Goal: Communication & Community: Answer question/provide support

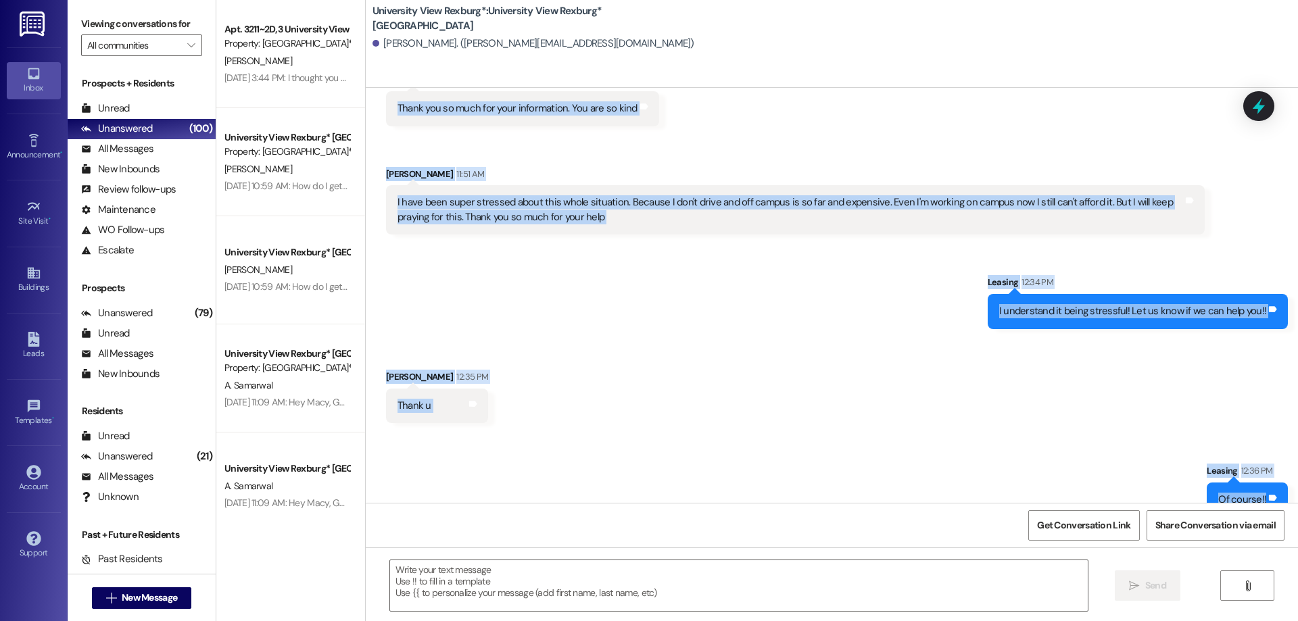
scroll to position [2844, 0]
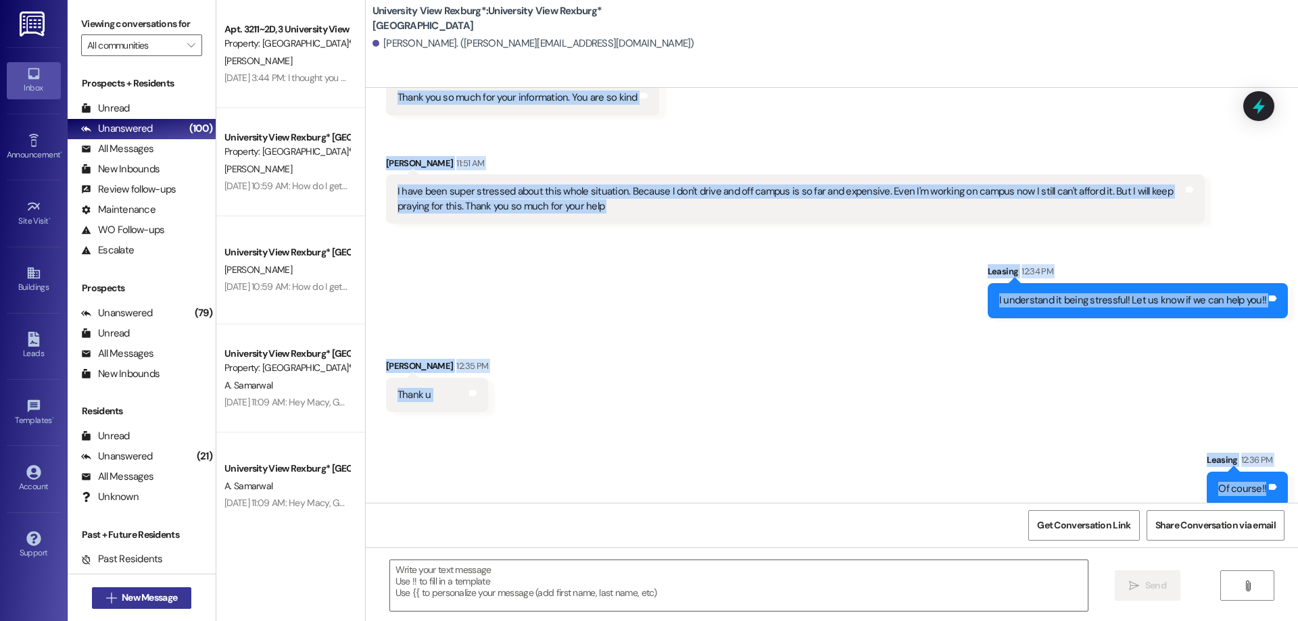
click at [146, 597] on span "New Message" at bounding box center [149, 598] width 55 height 14
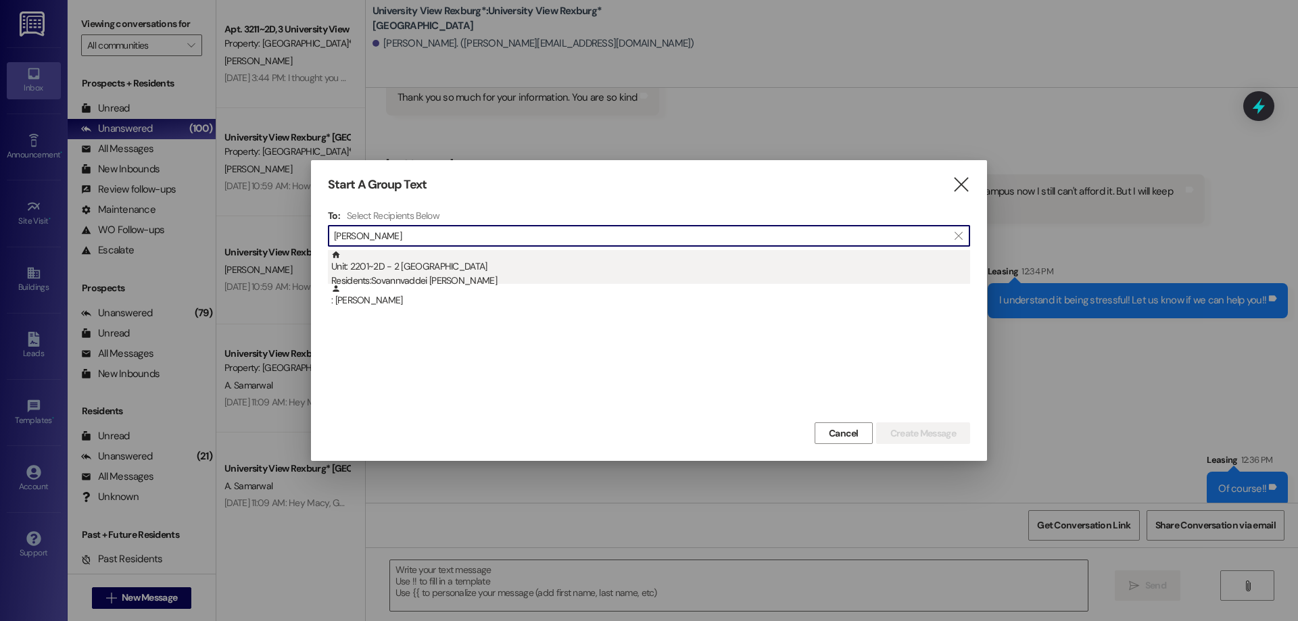
type input "[PERSON_NAME]"
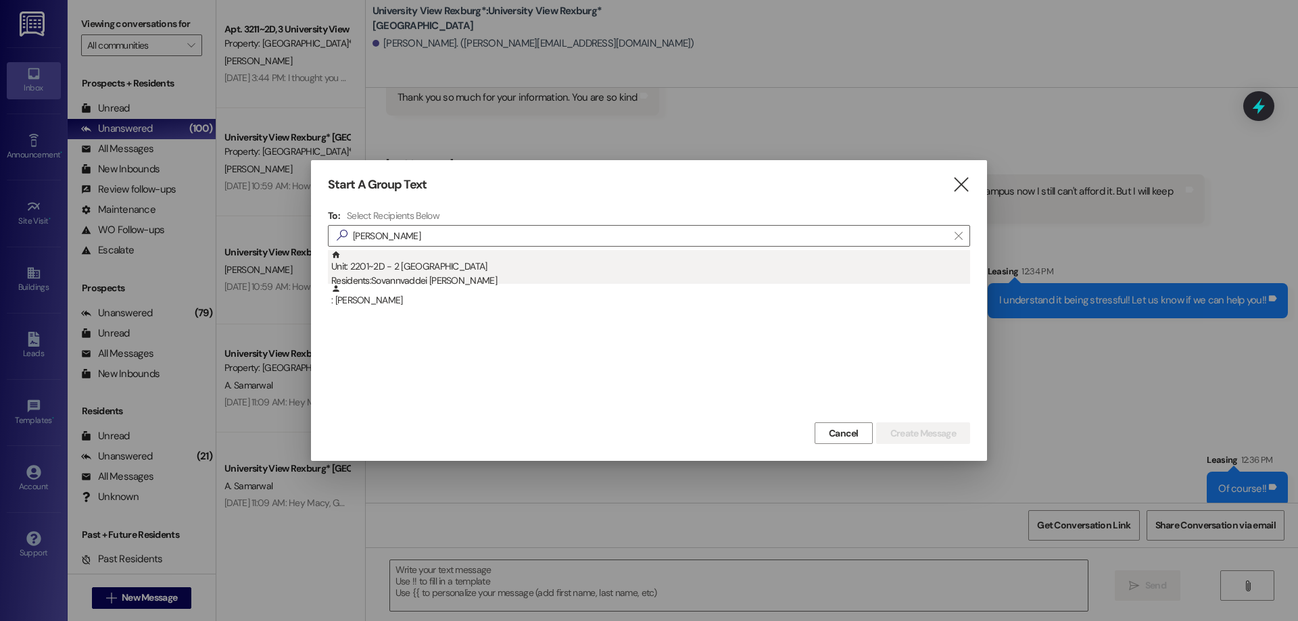
click at [428, 270] on div "Unit: 2201~2D - 2 University View Rexburg Residents: [PERSON_NAME]" at bounding box center [650, 269] width 639 height 39
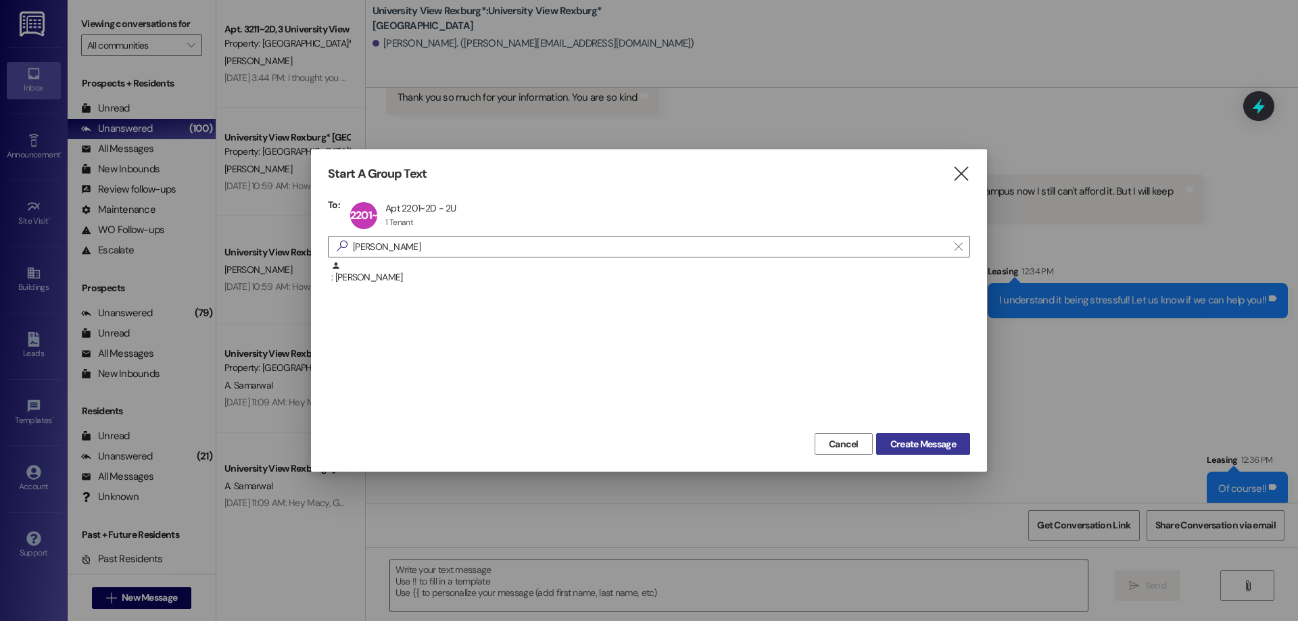
click at [908, 444] on span "Create Message" at bounding box center [924, 445] width 66 height 14
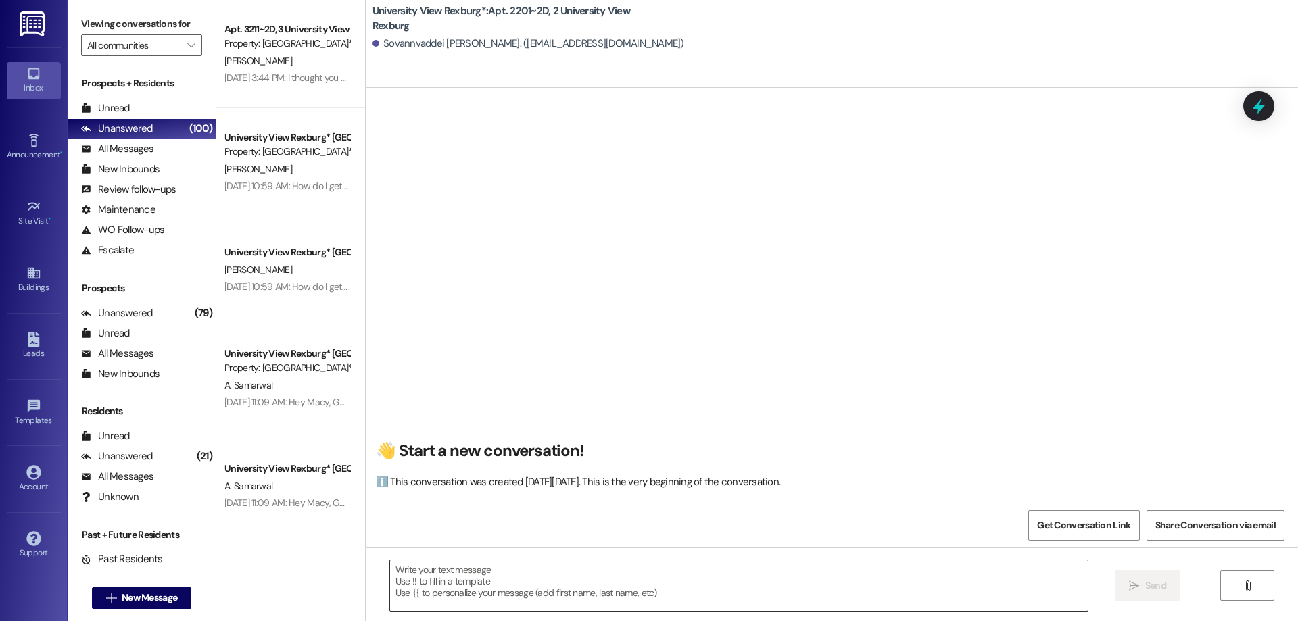
click at [509, 571] on textarea at bounding box center [739, 586] width 698 height 51
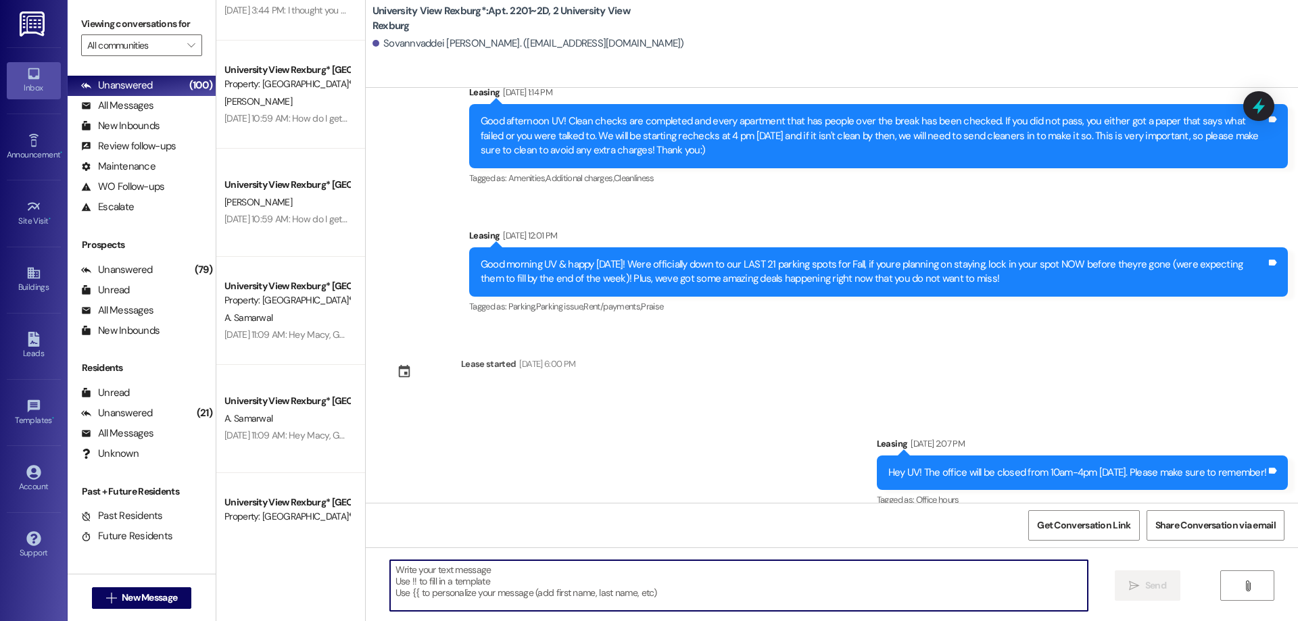
scroll to position [76842, 0]
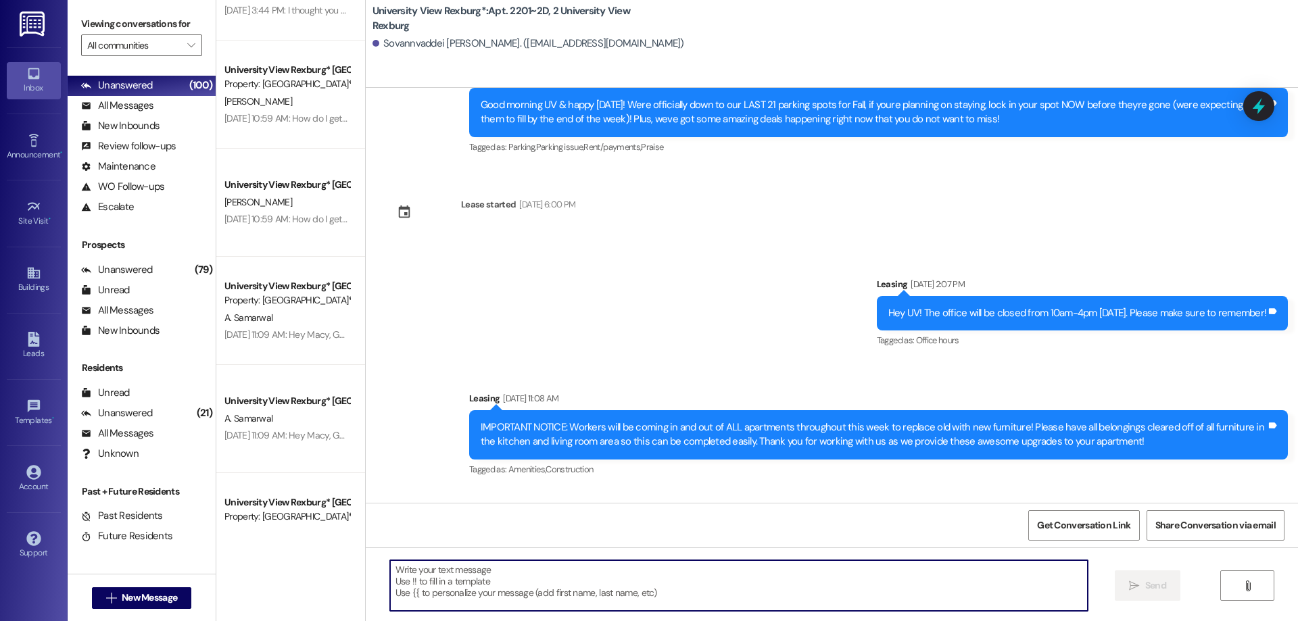
click at [778, 586] on textarea at bounding box center [739, 586] width 698 height 51
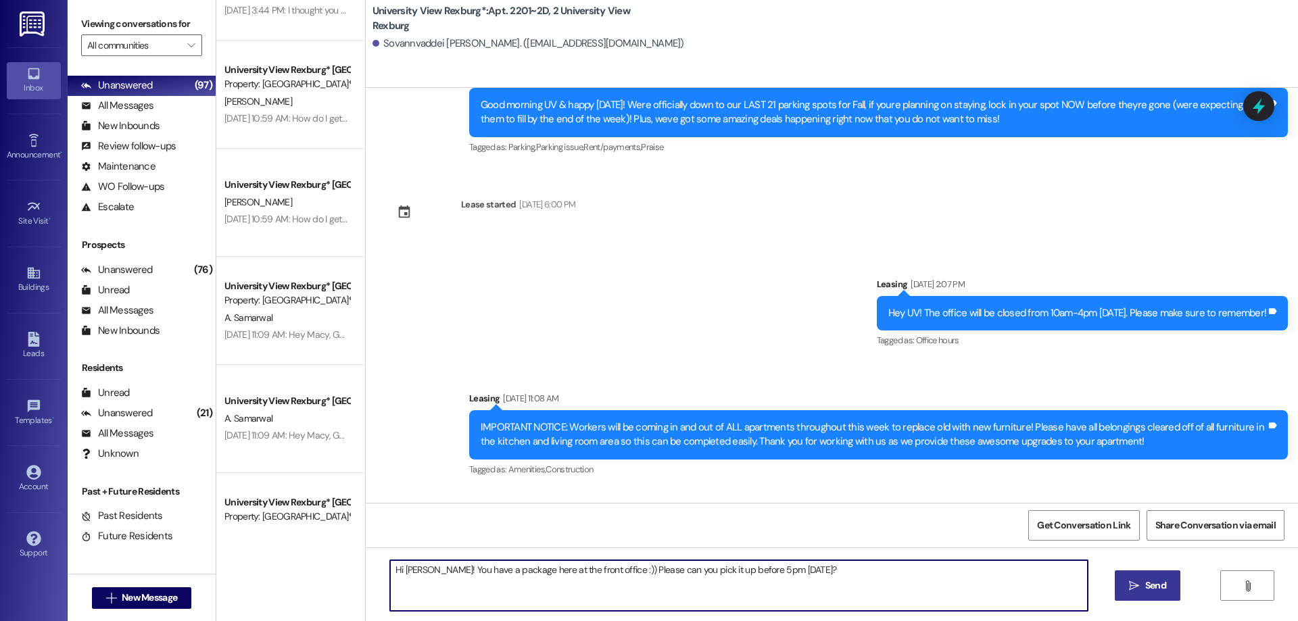
type textarea "Hi [PERSON_NAME]! You have a package here at the front office :)) Please can yo…"
click at [1146, 591] on span "Send" at bounding box center [1156, 586] width 21 height 14
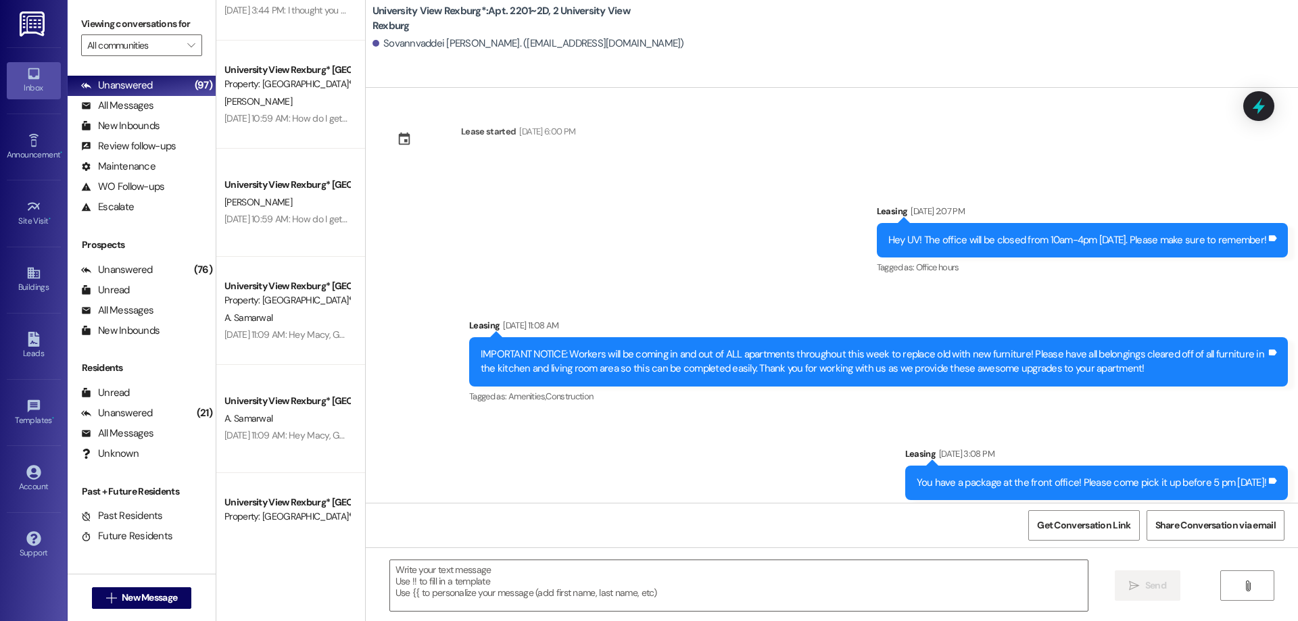
scroll to position [76936, 0]
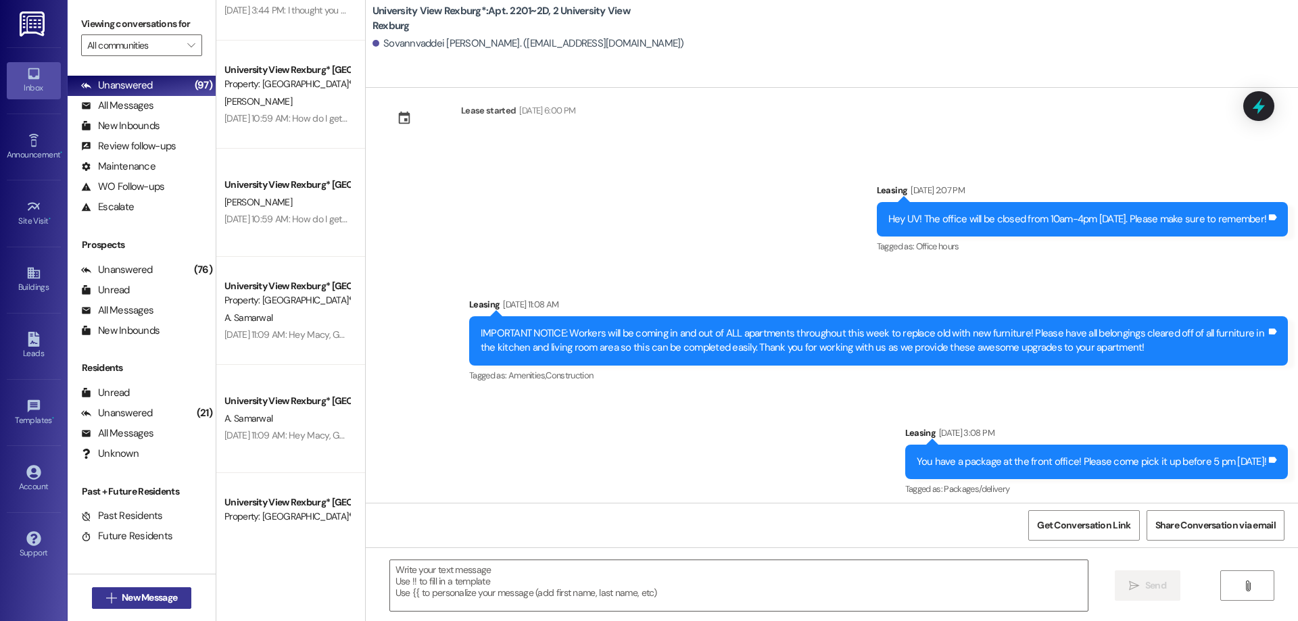
click at [148, 597] on span "New Message" at bounding box center [149, 598] width 55 height 14
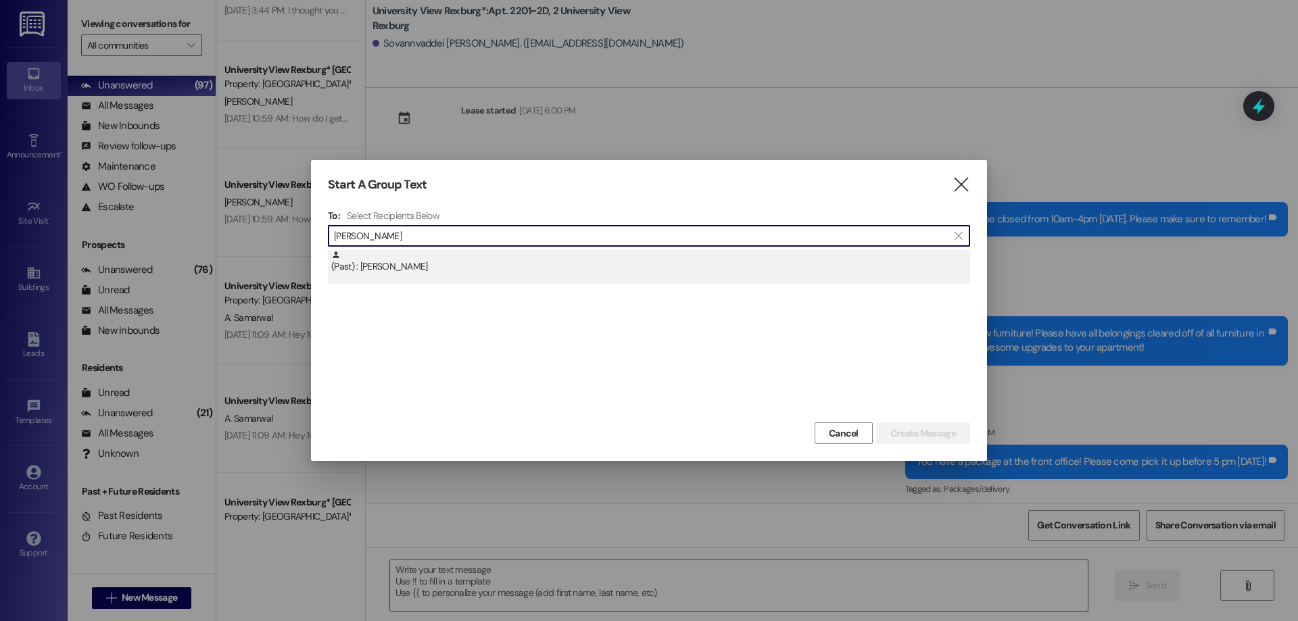
type input "[PERSON_NAME]"
drag, startPoint x: 432, startPoint y: 266, endPoint x: 514, endPoint y: 425, distance: 178.8
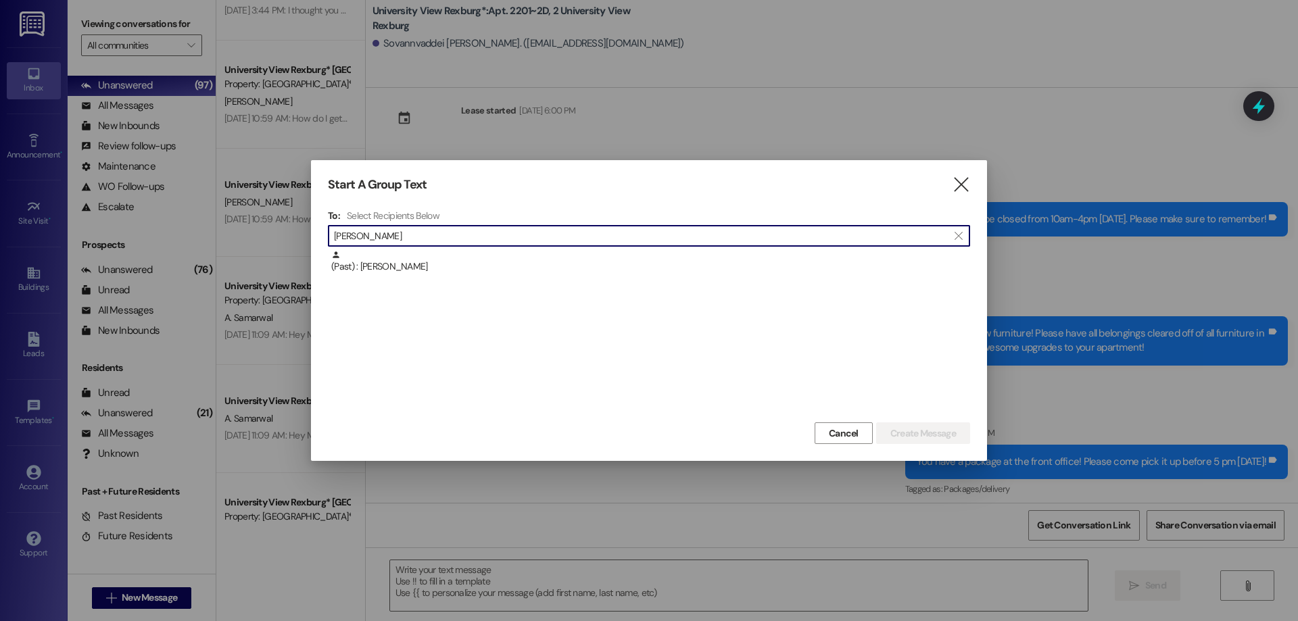
click at [432, 266] on div "(Past) : [PERSON_NAME]" at bounding box center [650, 262] width 639 height 24
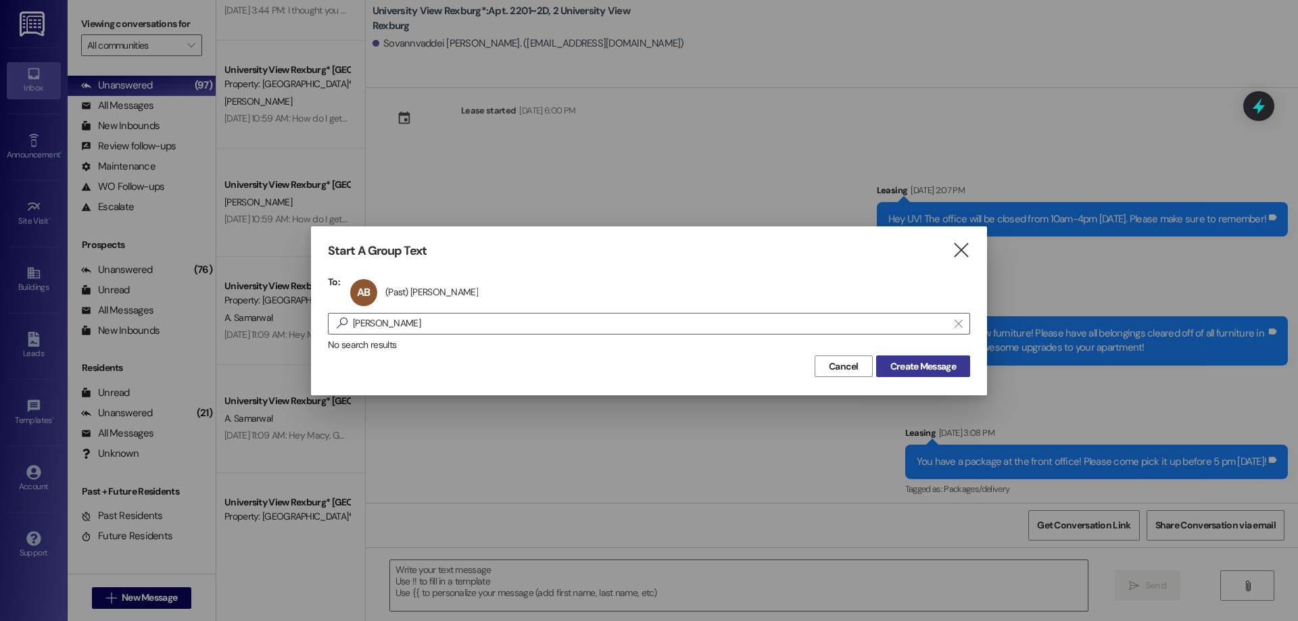
click at [912, 362] on span "Create Message" at bounding box center [924, 367] width 66 height 14
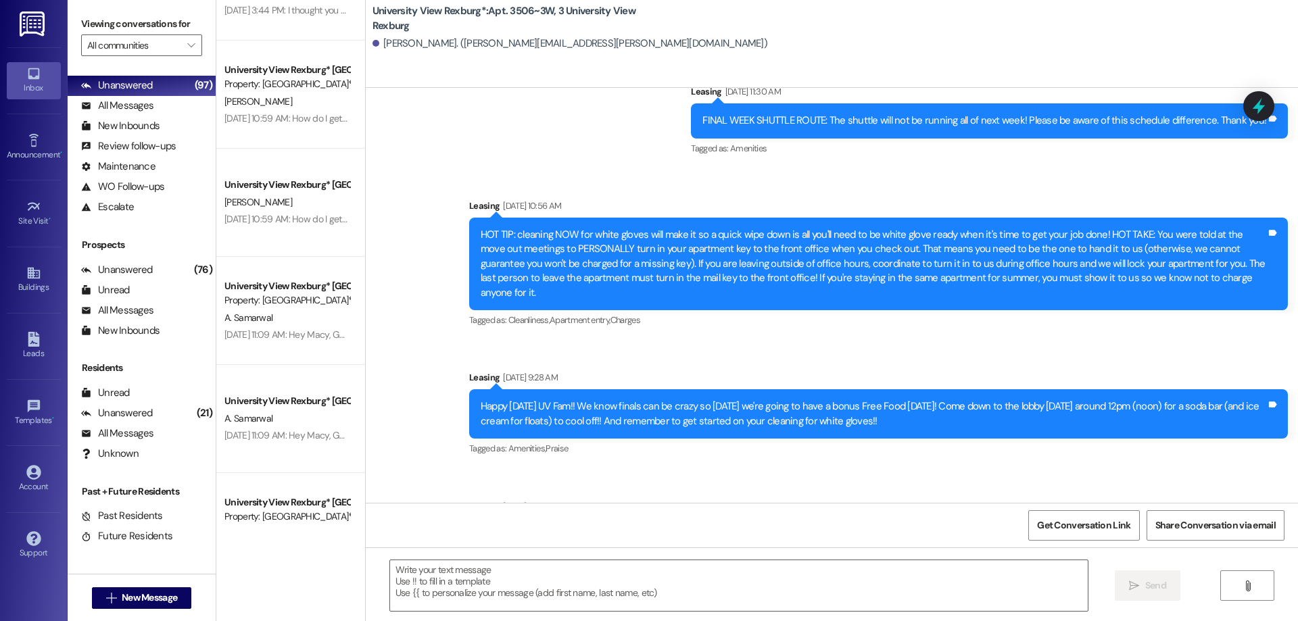
scroll to position [10554, 0]
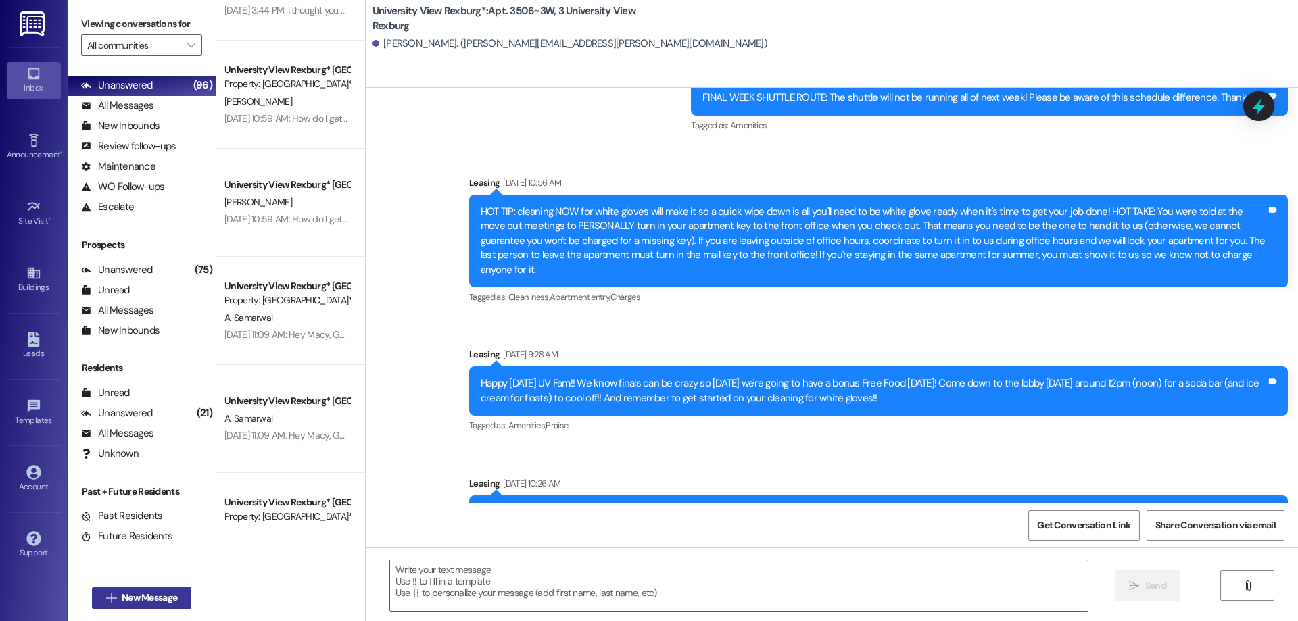
click at [128, 602] on span "New Message" at bounding box center [149, 598] width 55 height 14
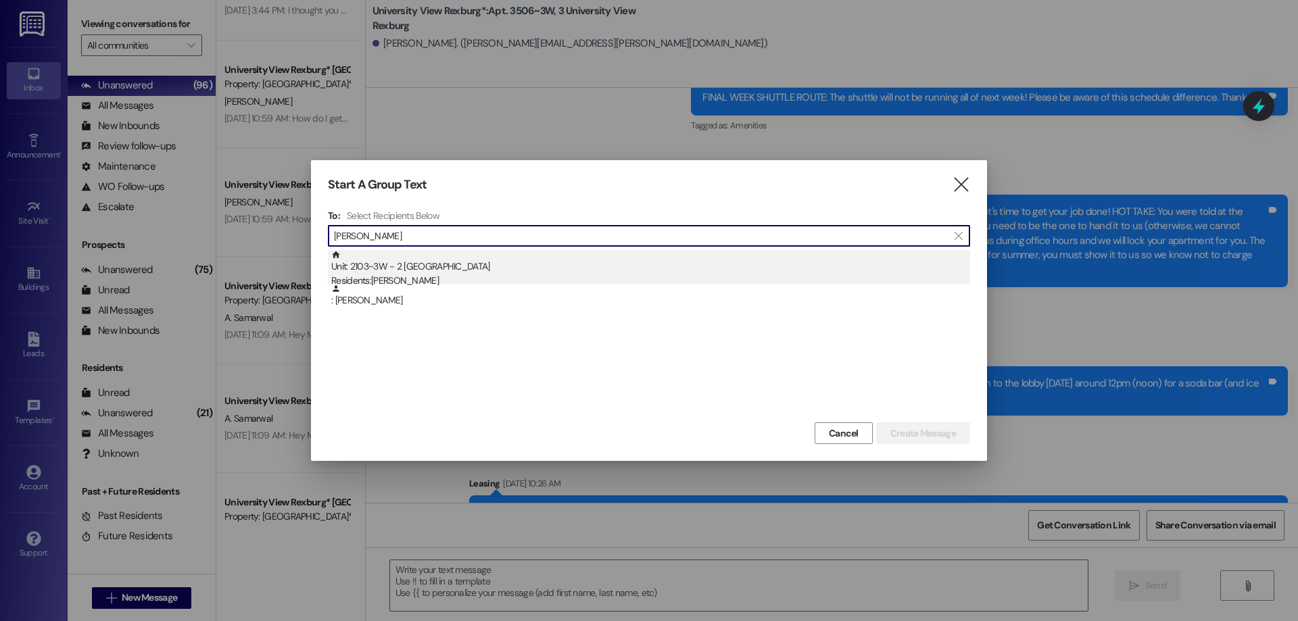
type input "[PERSON_NAME]"
click at [407, 278] on div "Residents: [PERSON_NAME]" at bounding box center [650, 281] width 639 height 14
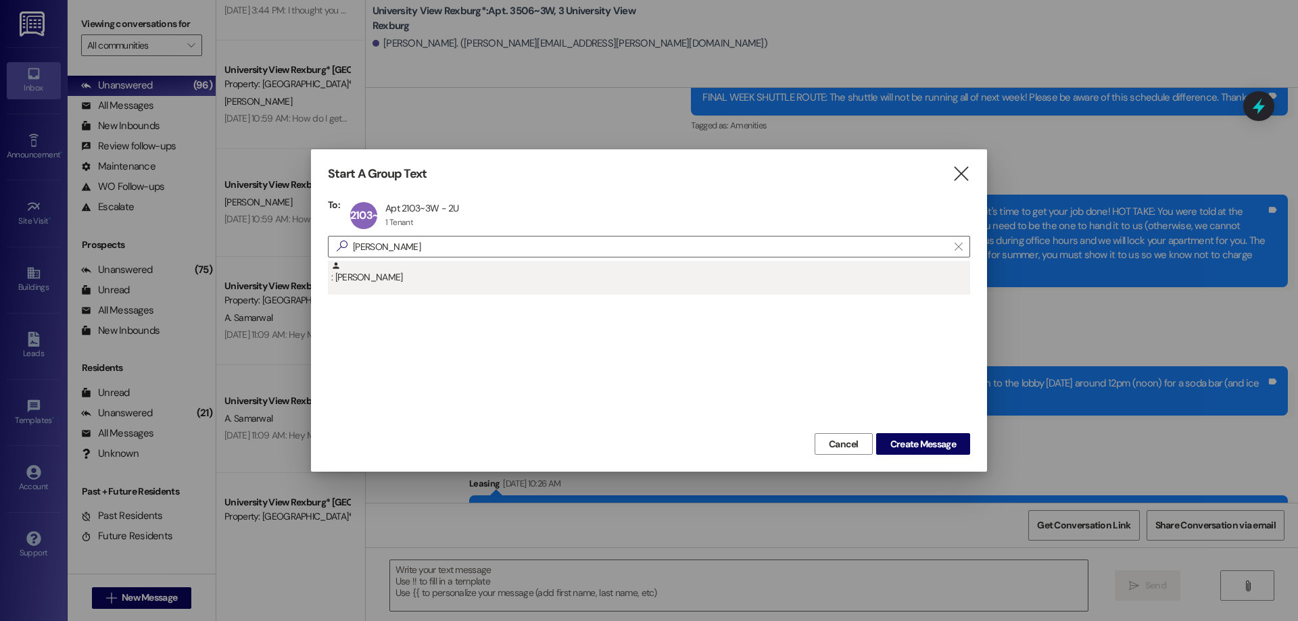
click at [580, 283] on div ": [PERSON_NAME]" at bounding box center [650, 273] width 639 height 24
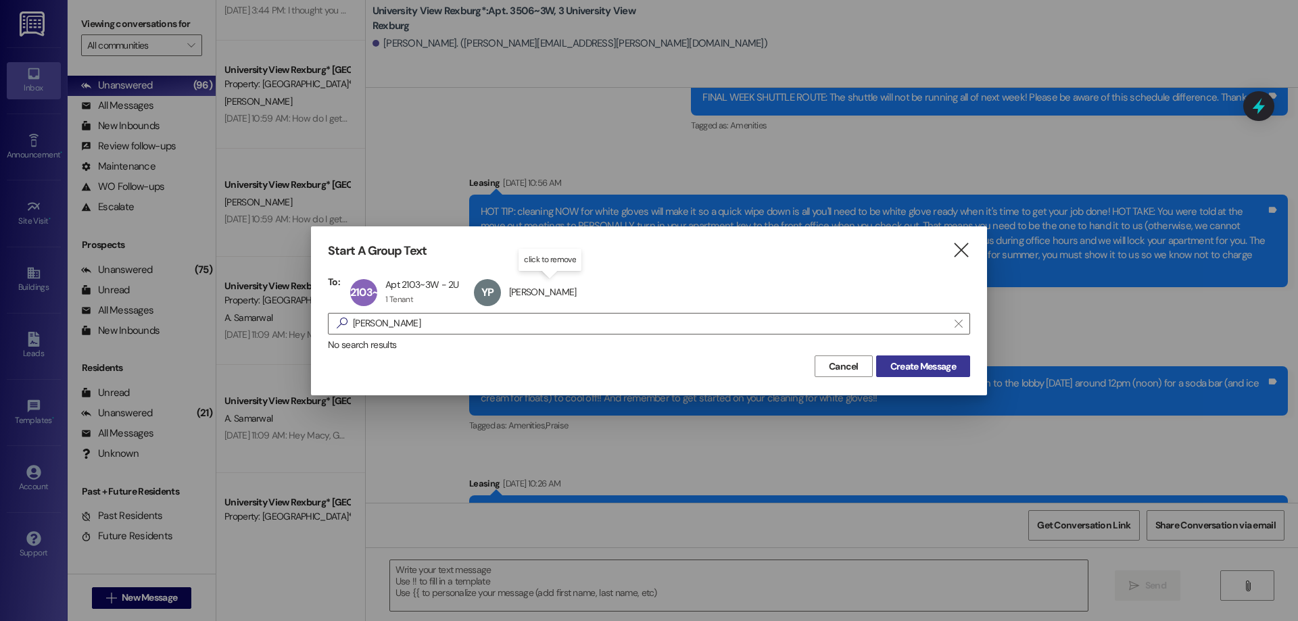
click at [914, 365] on span "Create Message" at bounding box center [924, 367] width 66 height 14
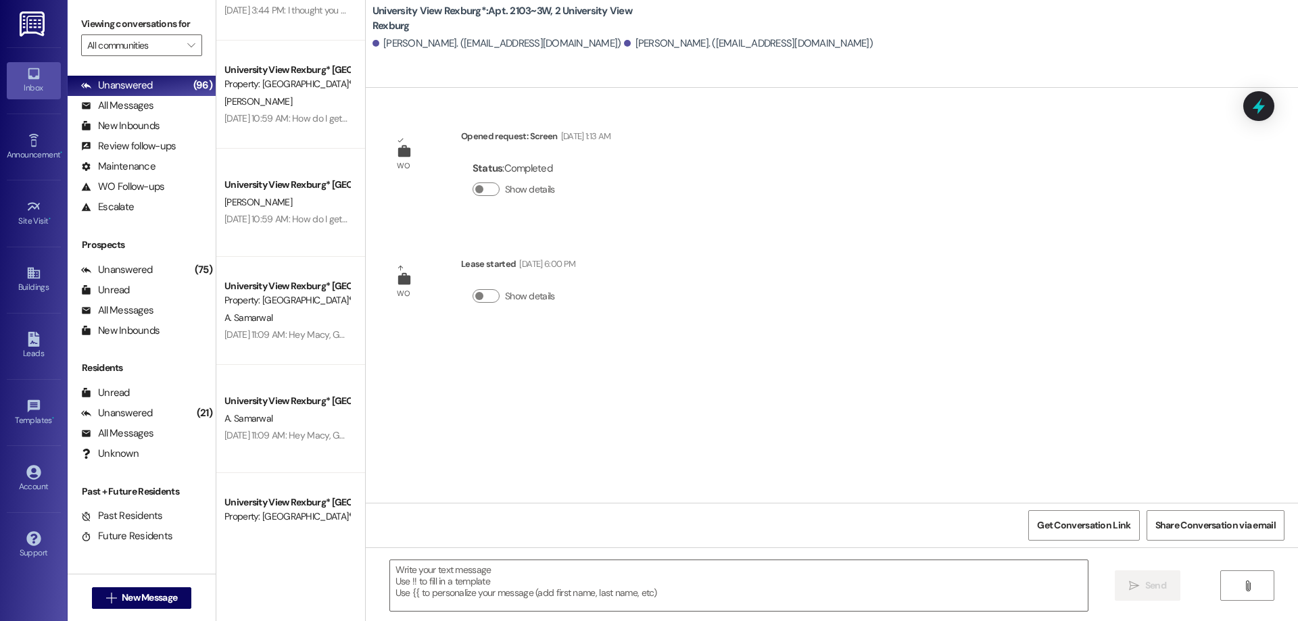
scroll to position [0, 0]
click at [147, 592] on span "New Message" at bounding box center [149, 598] width 55 height 14
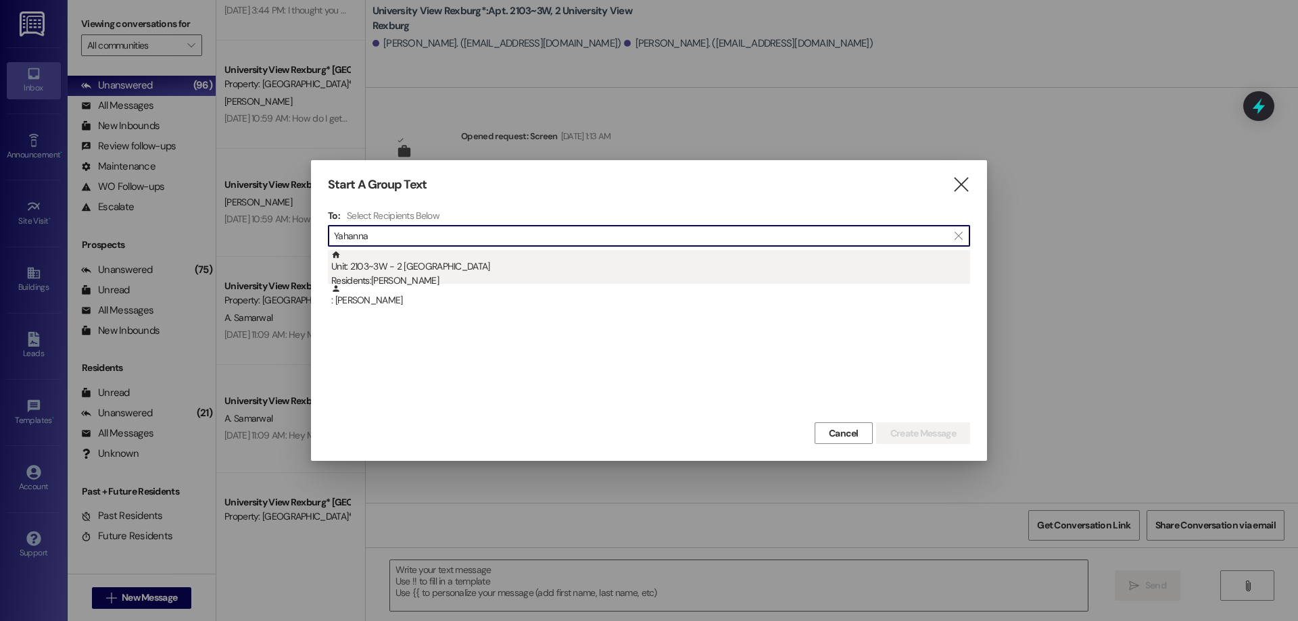
type input "Yahanna"
click at [442, 273] on div "Unit: 2103~3W - 2 University View Rexburg Residents: [PERSON_NAME]" at bounding box center [650, 269] width 639 height 39
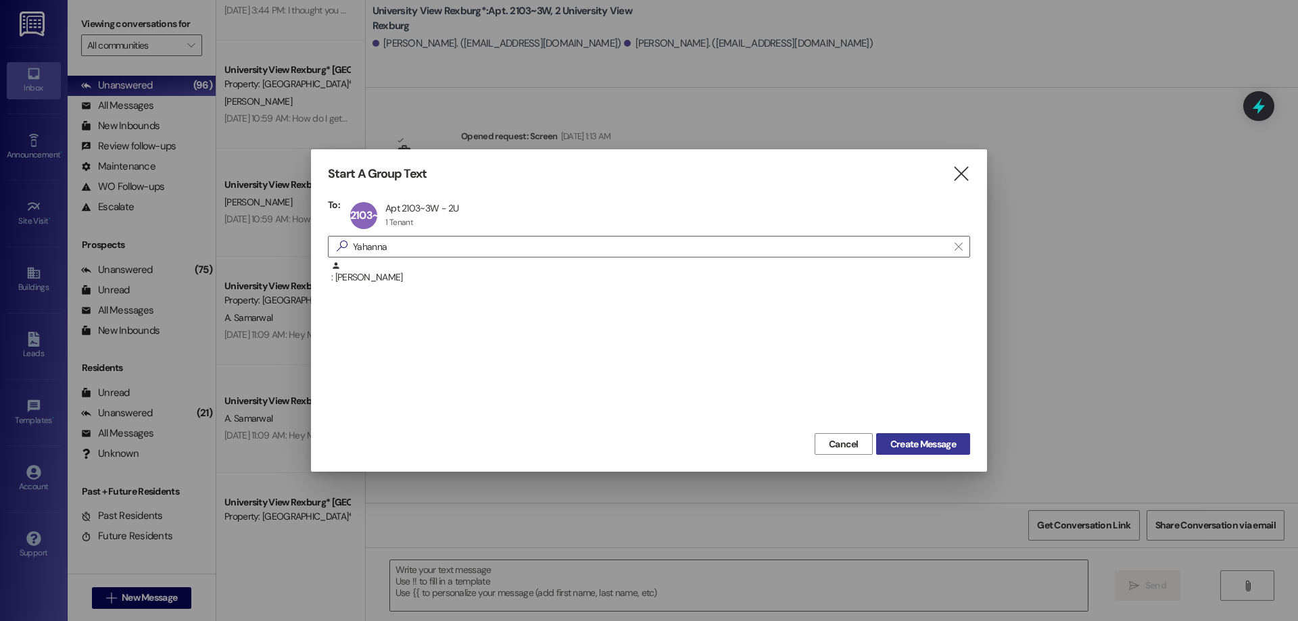
click at [921, 440] on span "Create Message" at bounding box center [924, 445] width 66 height 14
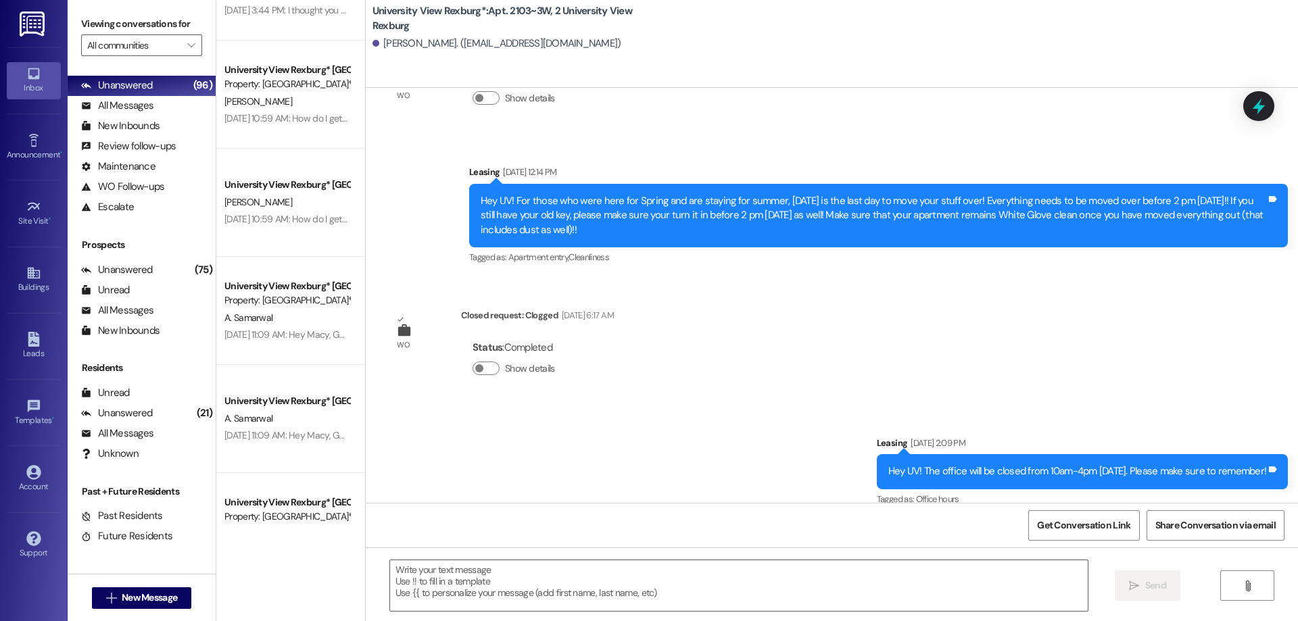
scroll to position [61812, 0]
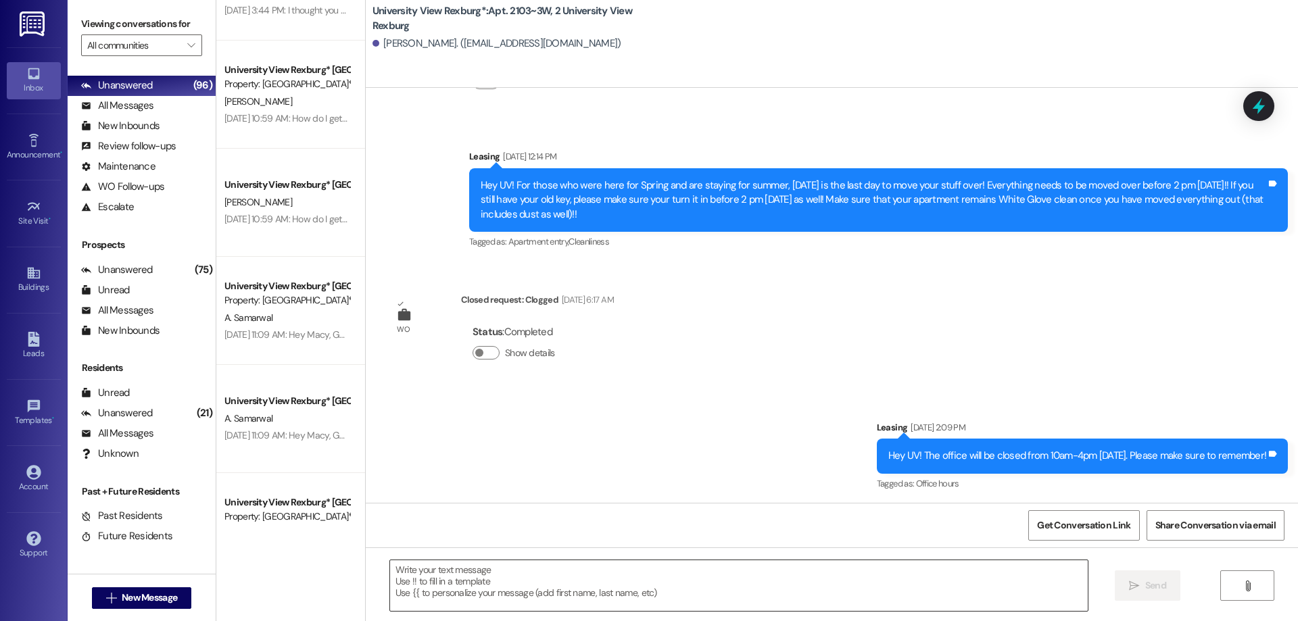
click at [489, 580] on textarea at bounding box center [739, 586] width 698 height 51
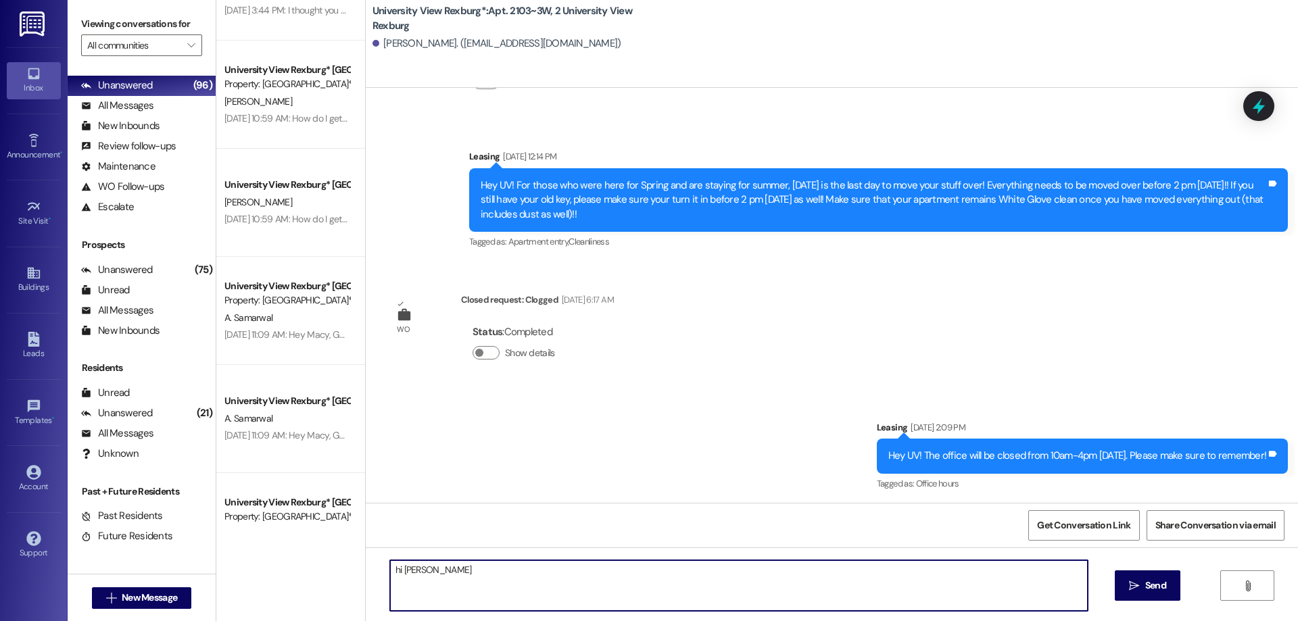
drag, startPoint x: 392, startPoint y: 566, endPoint x: 394, endPoint y: 592, distance: 25.8
click at [392, 567] on textarea "hi [PERSON_NAME]" at bounding box center [739, 586] width 698 height 51
click at [390, 569] on textarea "Yahanna" at bounding box center [739, 586] width 698 height 51
click at [425, 571] on textarea "Hi [PERSON_NAME]" at bounding box center [739, 586] width 698 height 51
click at [427, 572] on textarea "Hi [PERSON_NAME]" at bounding box center [739, 586] width 698 height 51
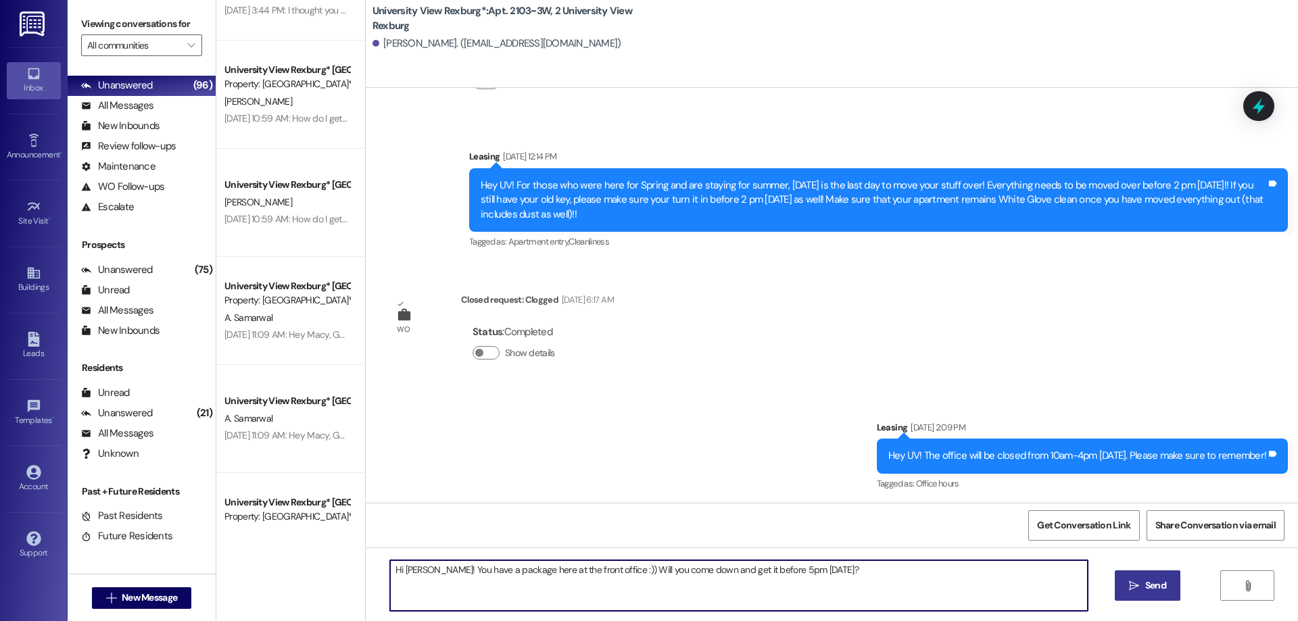
type textarea "Hi [PERSON_NAME]! You have a package here at the front office :)) Will you come…"
click at [1146, 587] on span "Send" at bounding box center [1156, 586] width 21 height 14
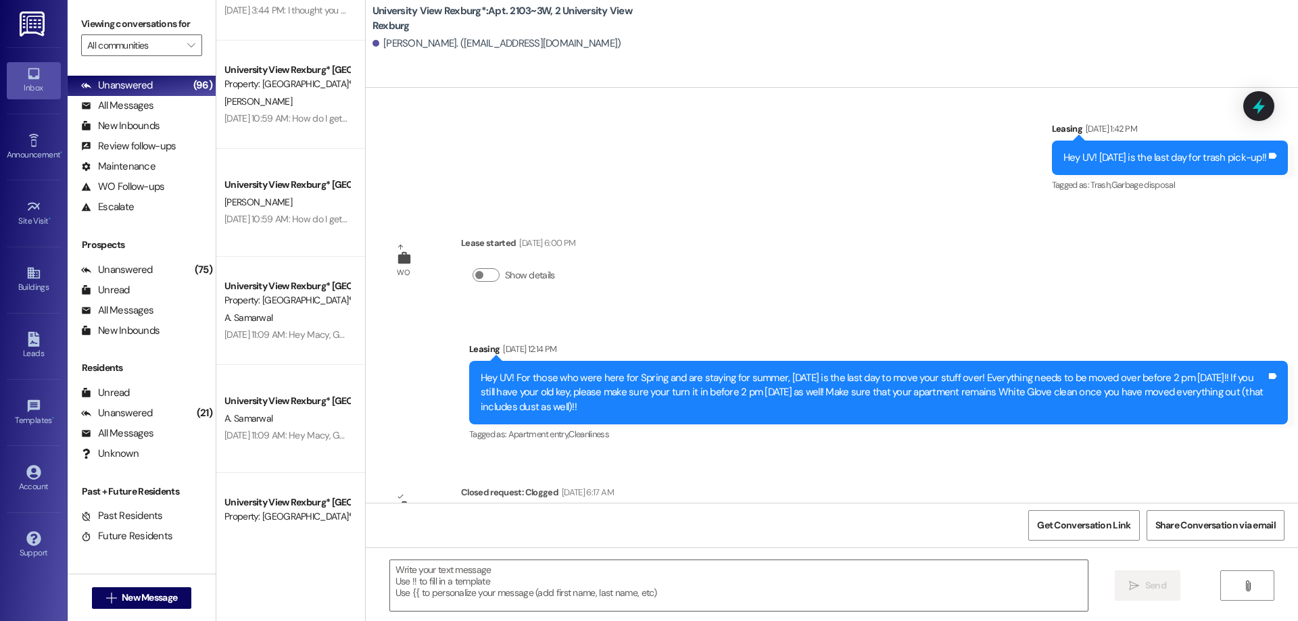
scroll to position [61906, 0]
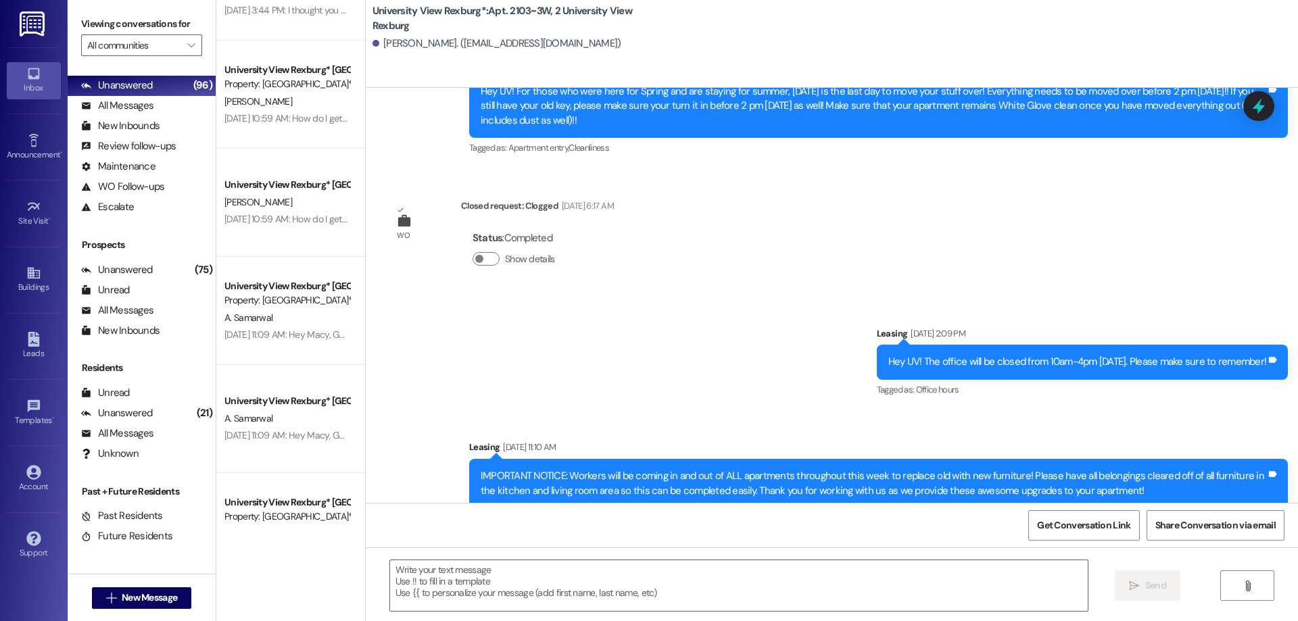
click at [275, 512] on div "Property: [GEOGRAPHIC_DATA]*" at bounding box center [287, 517] width 125 height 14
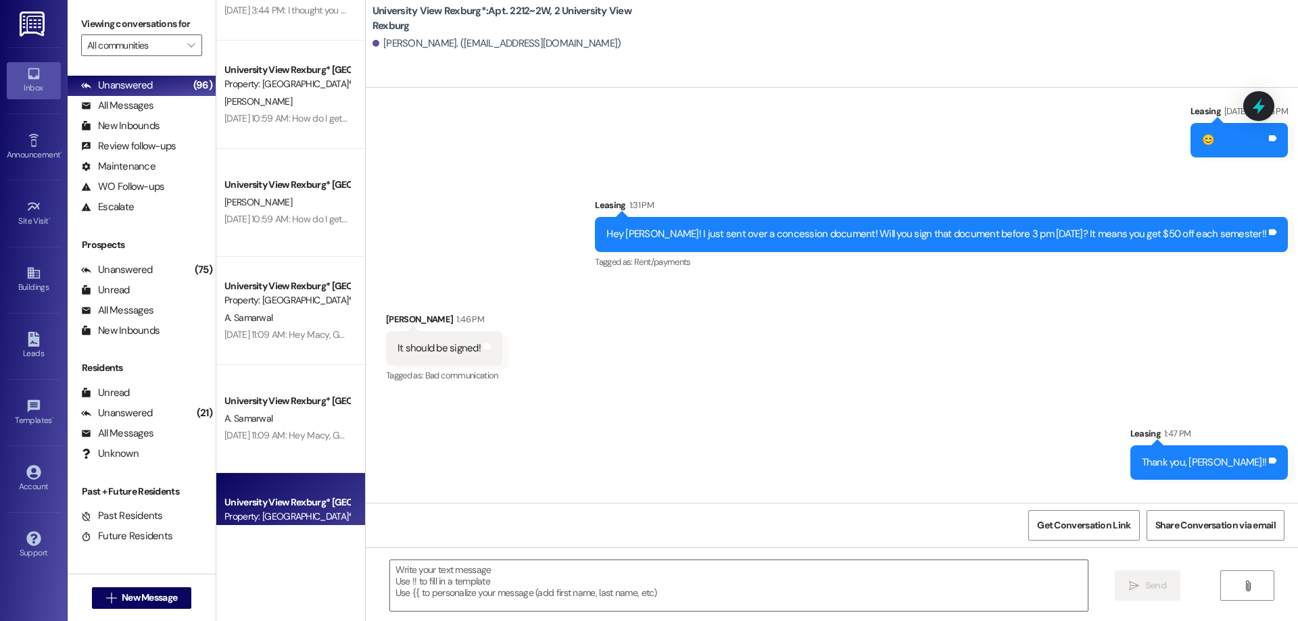
scroll to position [25115, 0]
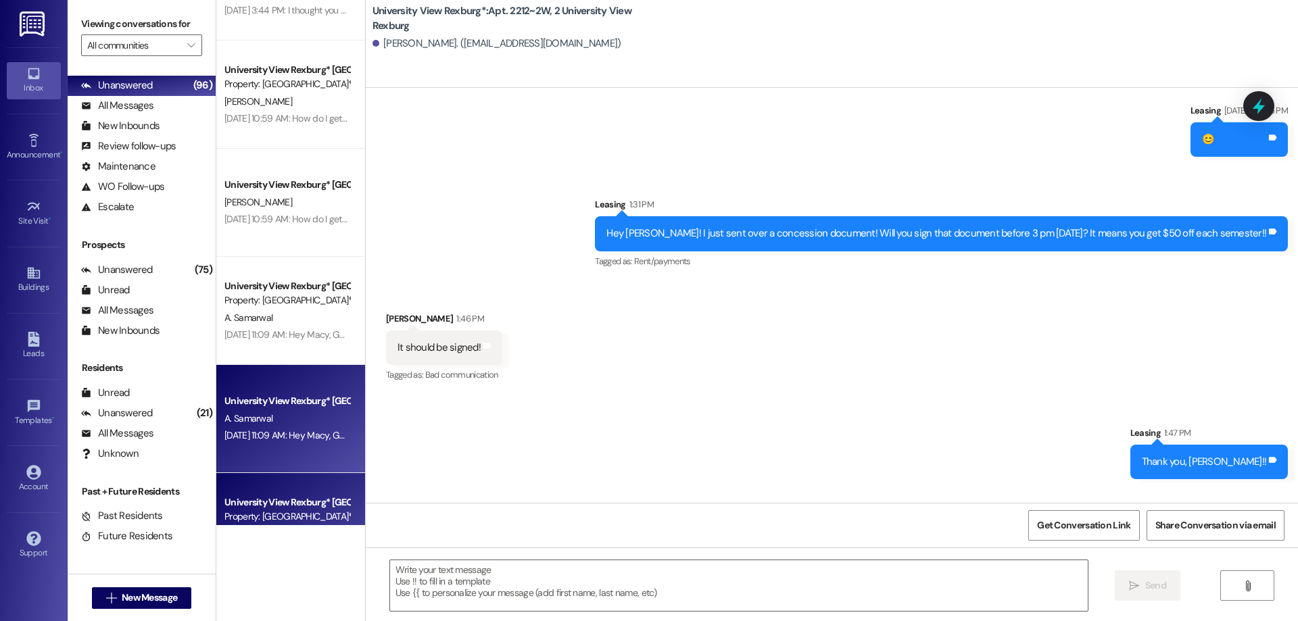
click at [287, 415] on div "A. Samarwal" at bounding box center [287, 418] width 128 height 17
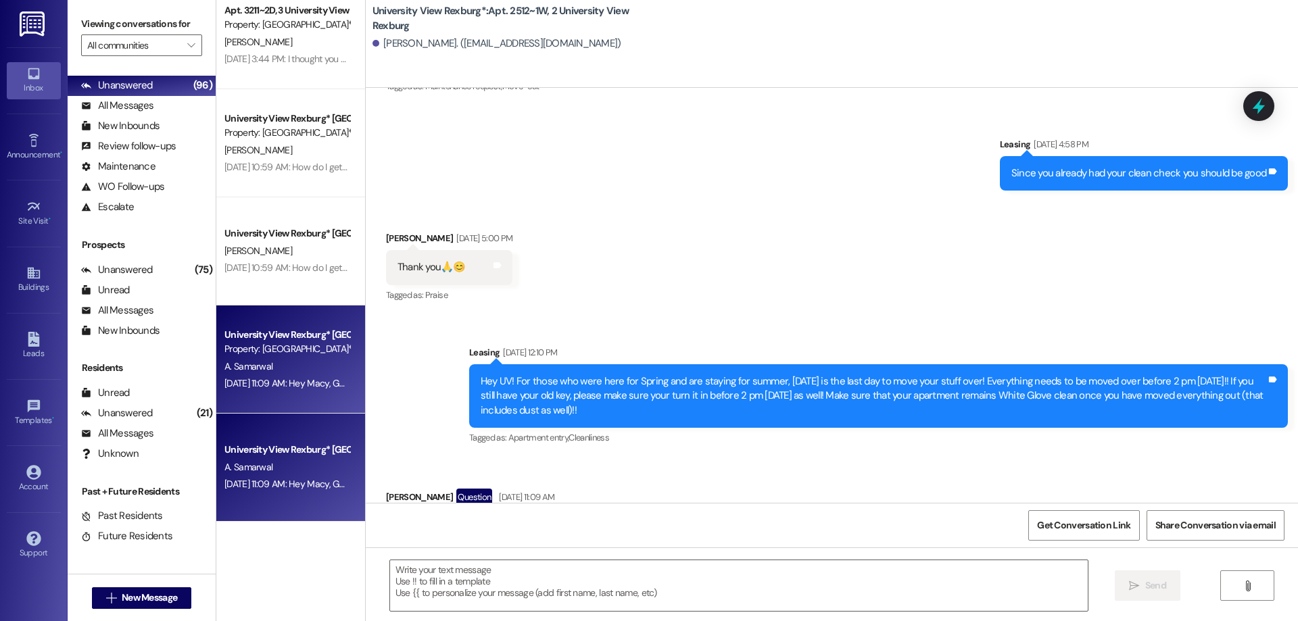
scroll to position [0, 0]
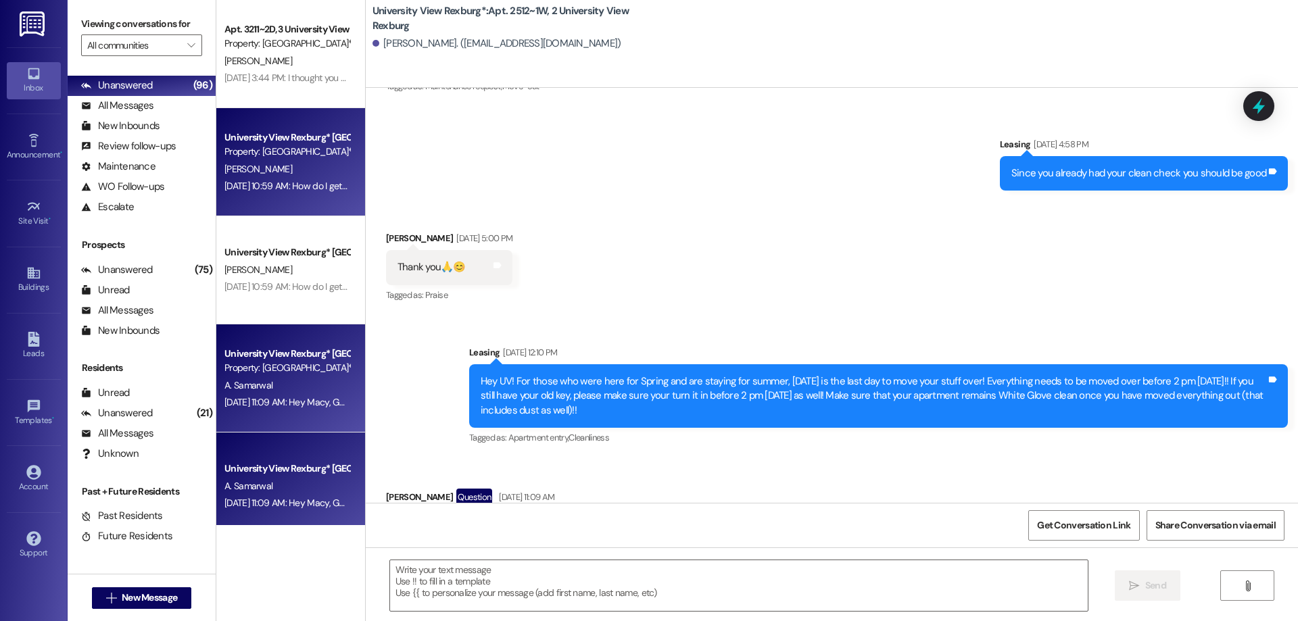
click at [302, 174] on div "[PERSON_NAME]" at bounding box center [287, 169] width 128 height 17
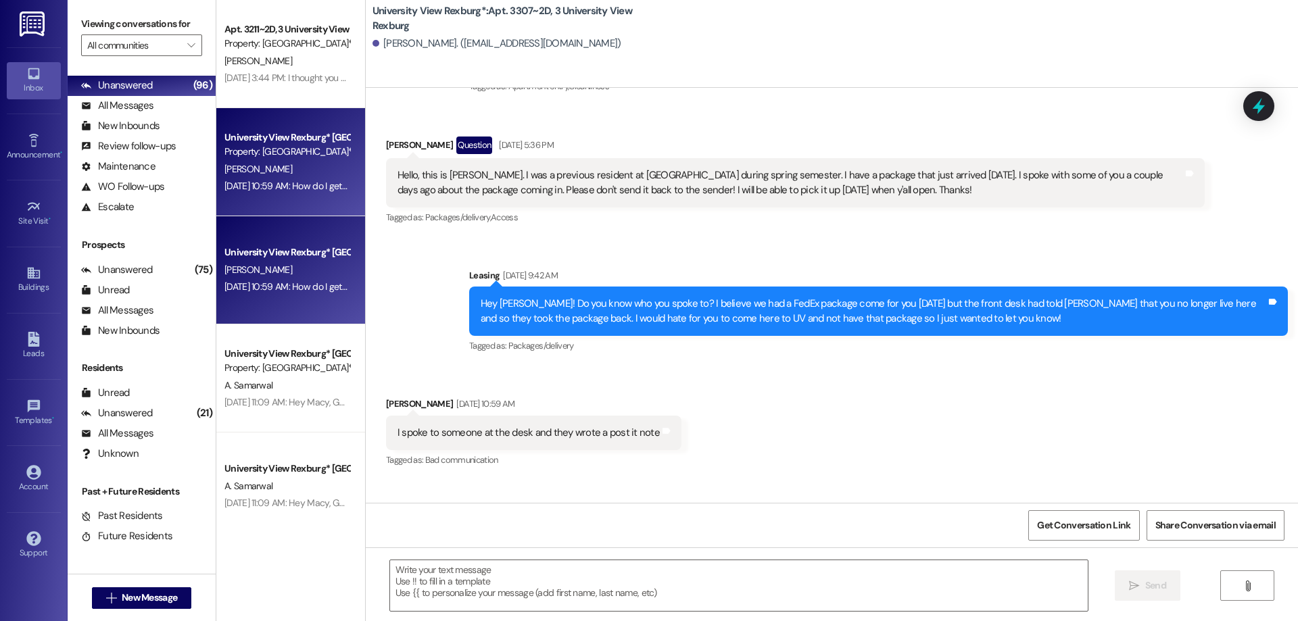
scroll to position [23700, 0]
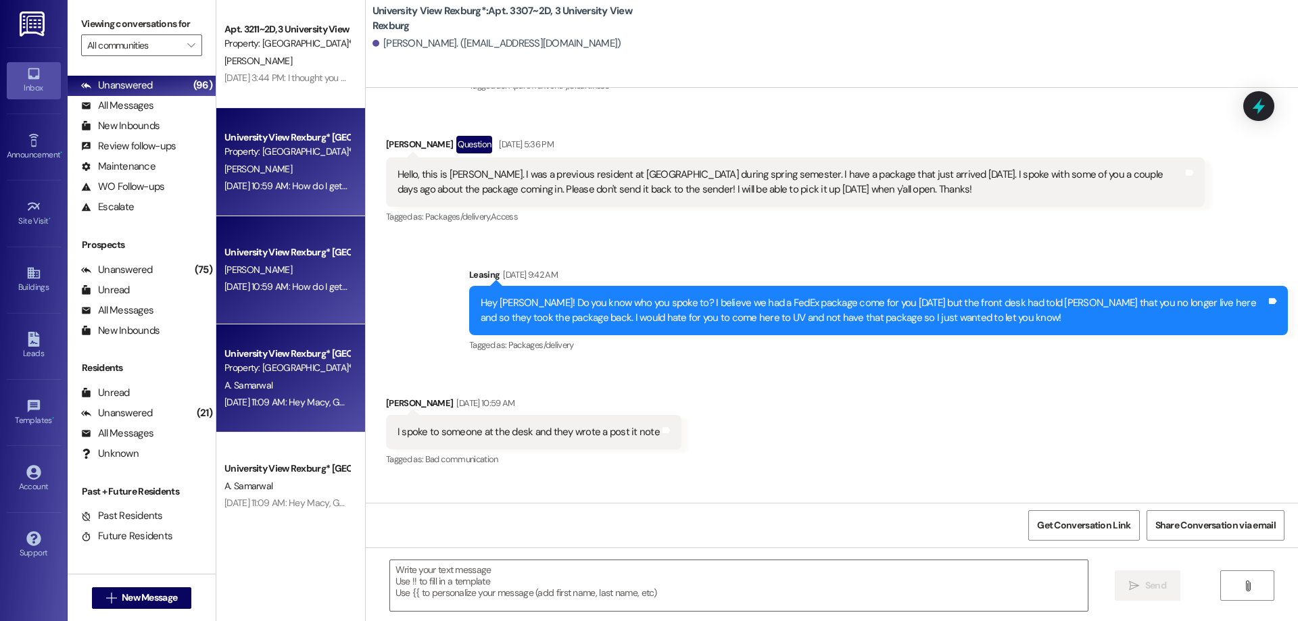
click at [308, 396] on div "[DATE] 11:09 AM: Hey Macy, Good morning! I think some discrepancy has happened.…" at bounding box center [586, 402] width 722 height 12
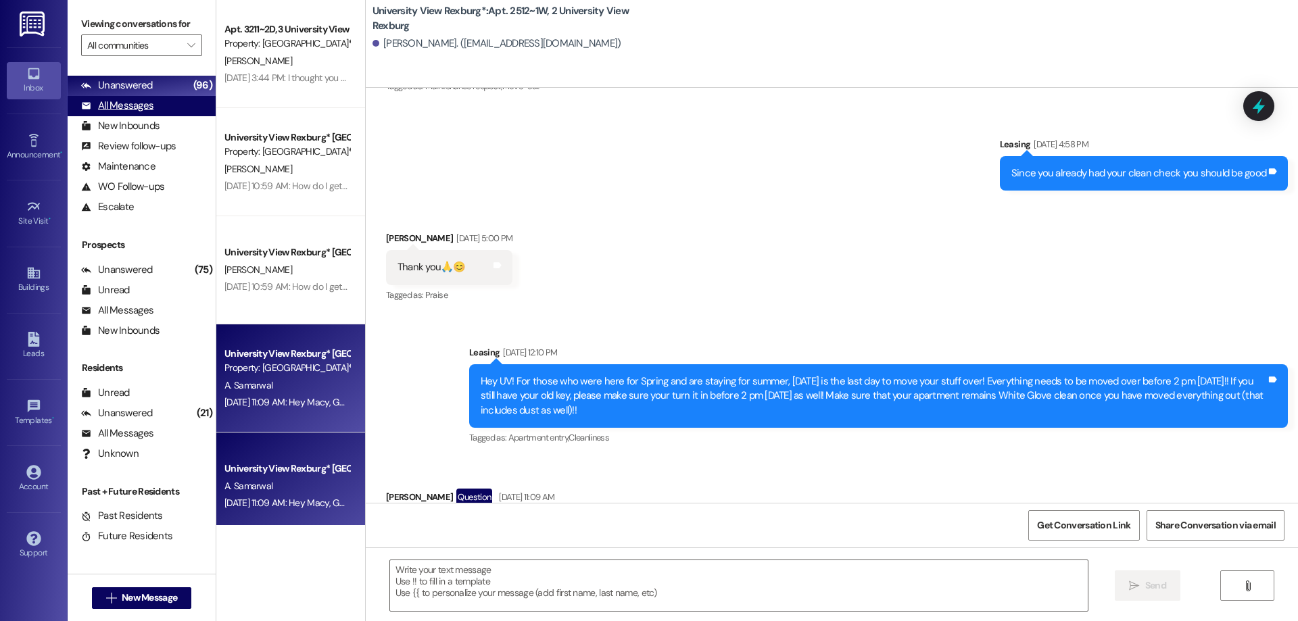
scroll to position [0, 0]
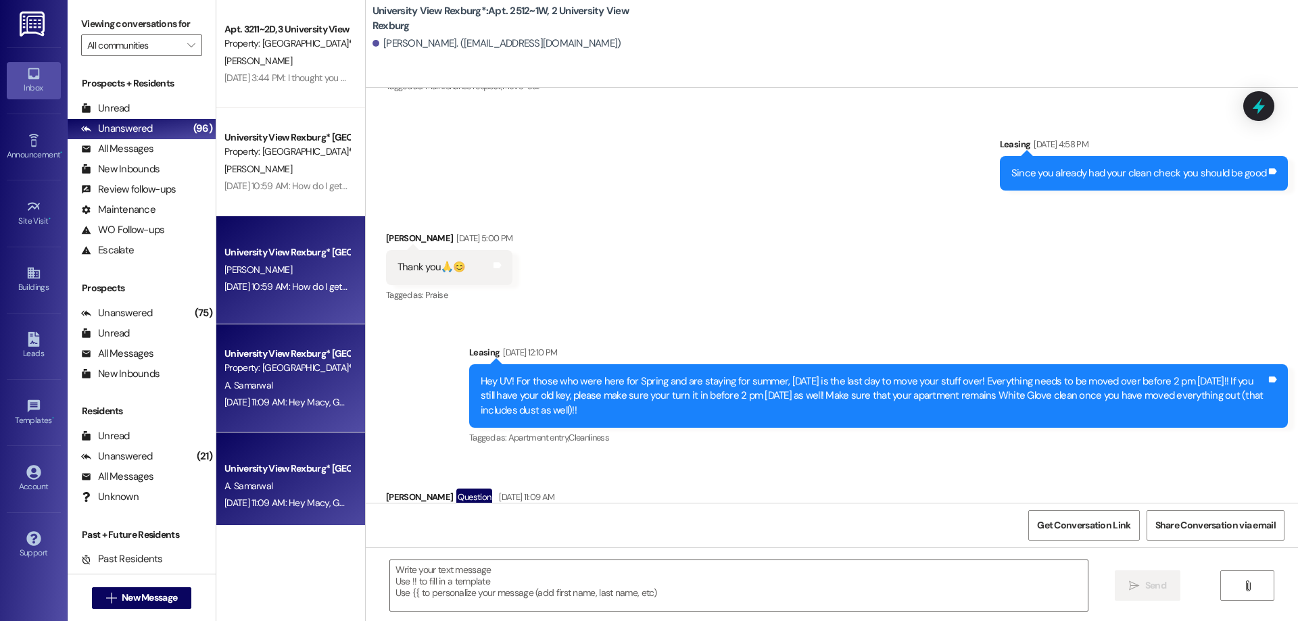
click at [286, 265] on div "[PERSON_NAME]" at bounding box center [287, 270] width 128 height 17
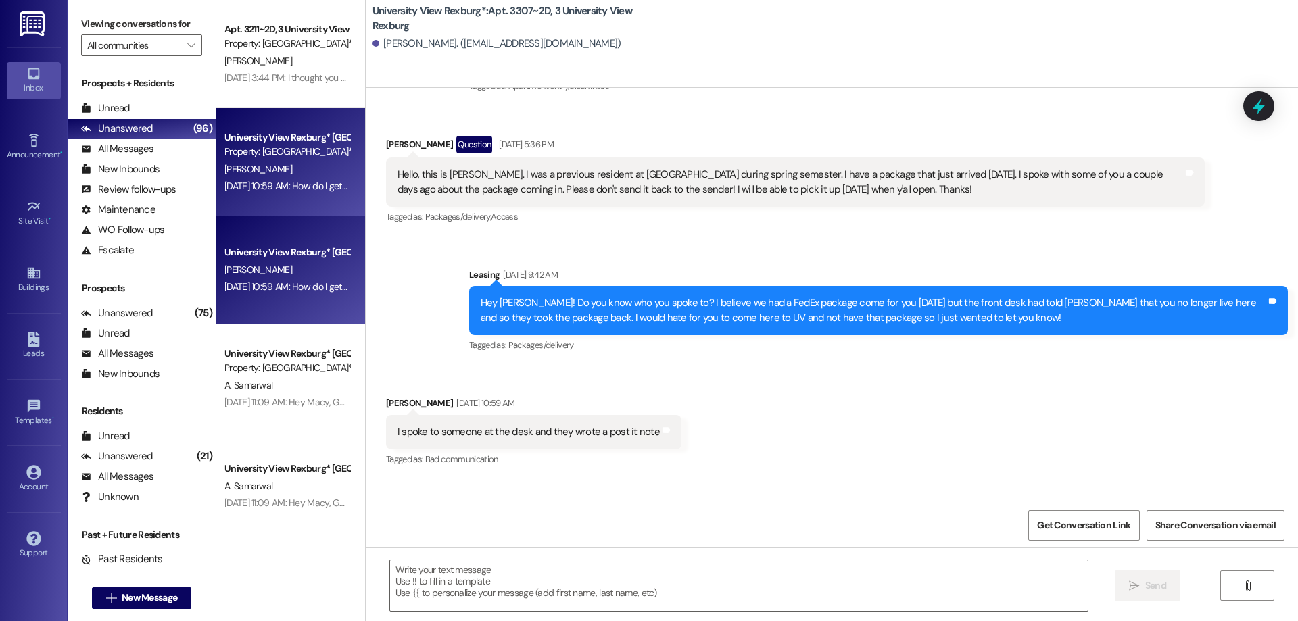
scroll to position [23700, 0]
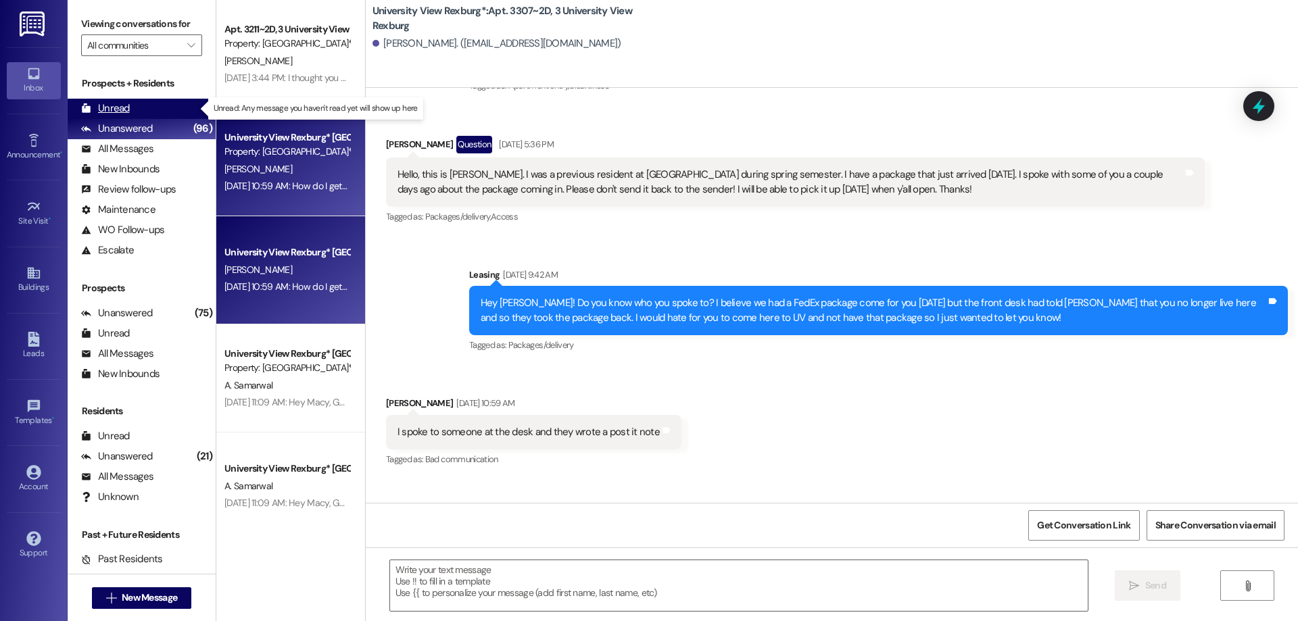
click at [143, 113] on div "Unread (0)" at bounding box center [142, 109] width 148 height 20
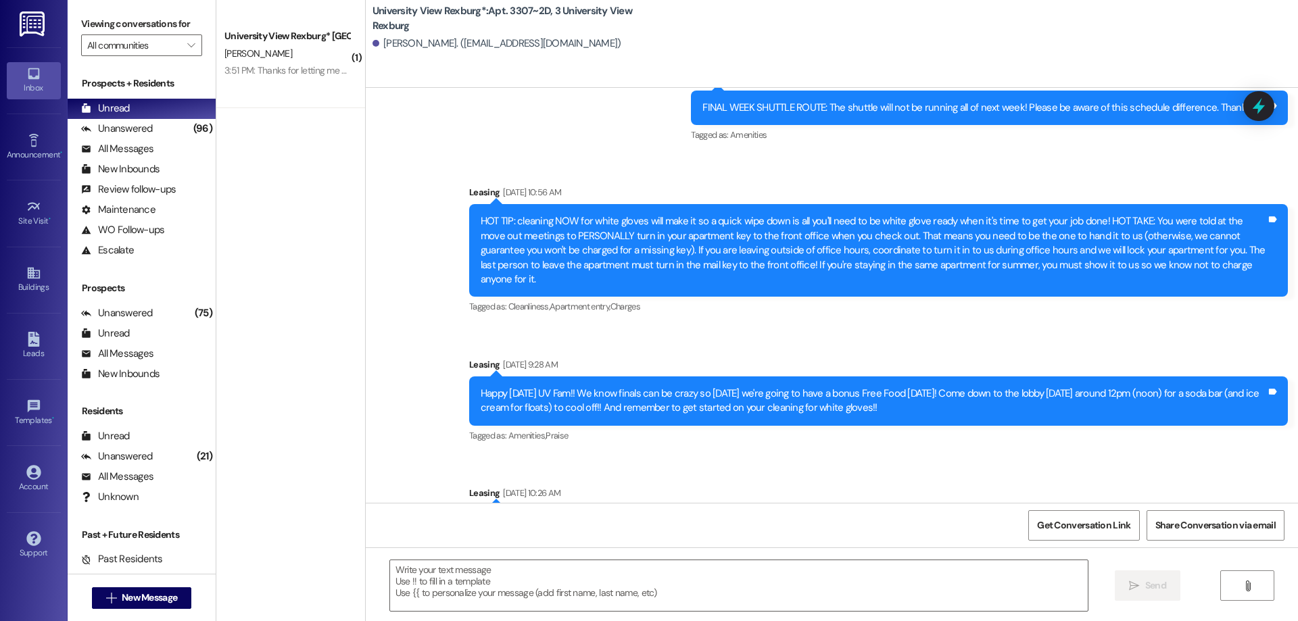
scroll to position [22820, 0]
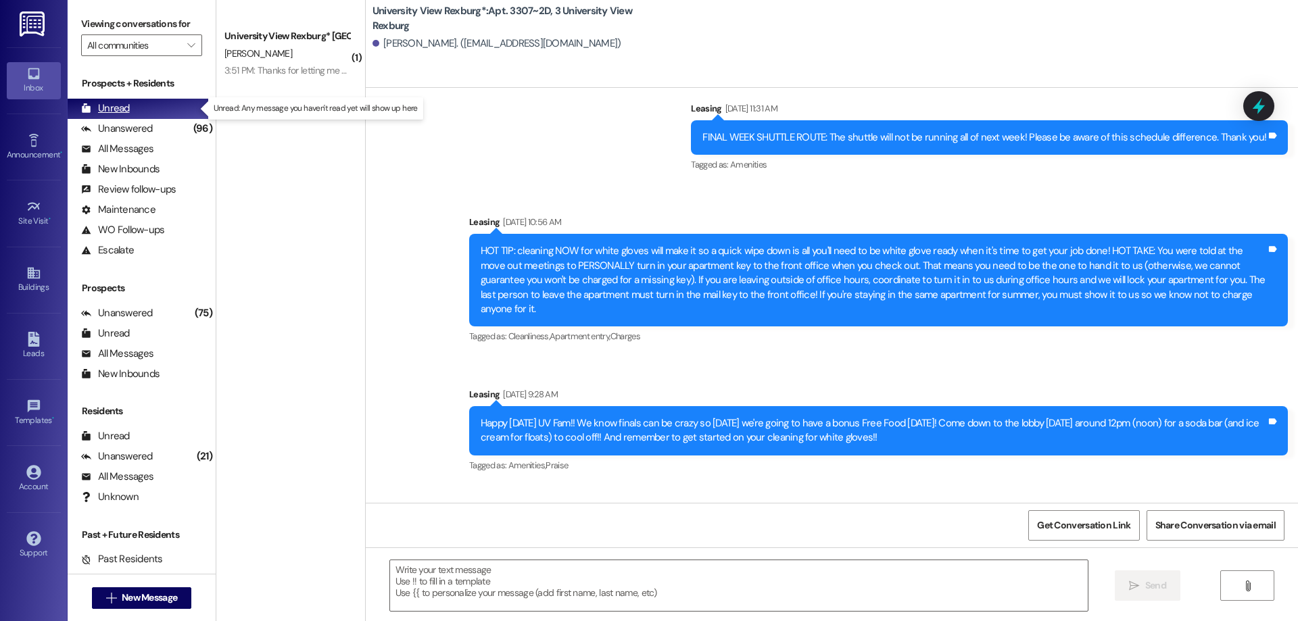
click at [118, 110] on div "Unread" at bounding box center [105, 108] width 49 height 14
click at [116, 105] on div "Unread" at bounding box center [105, 108] width 49 height 14
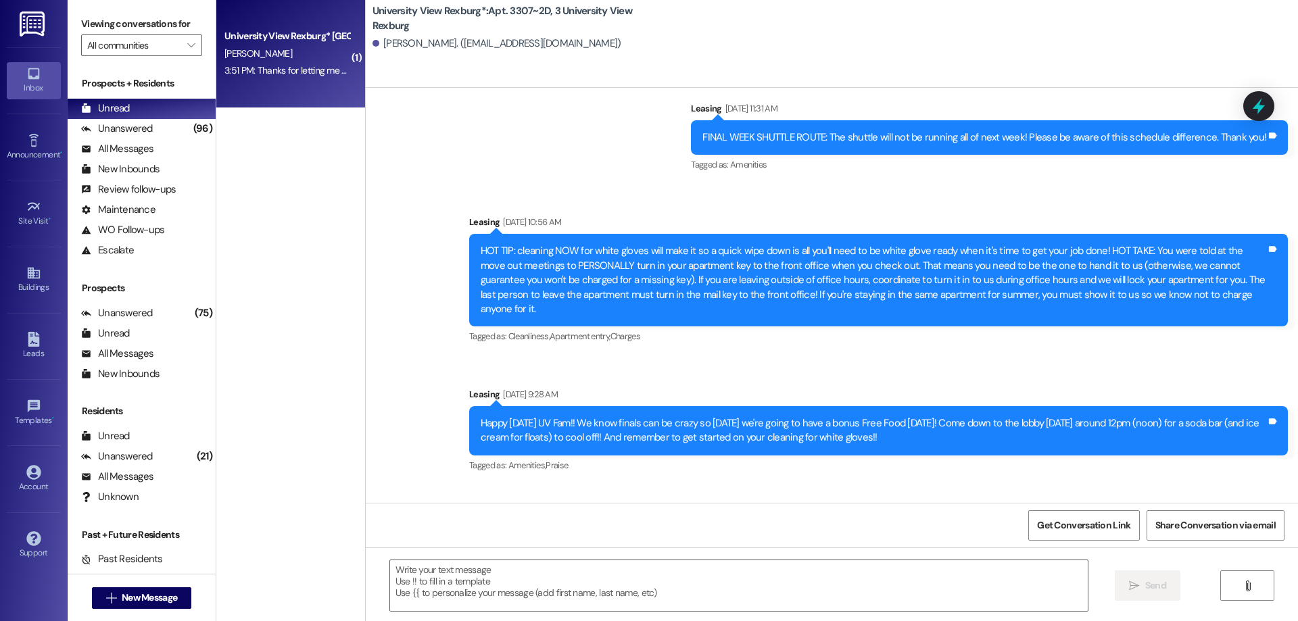
click at [259, 64] on div "3:51 PM: Thanks for letting me know! I went in and signed those documents, so l…" at bounding box center [287, 70] width 128 height 17
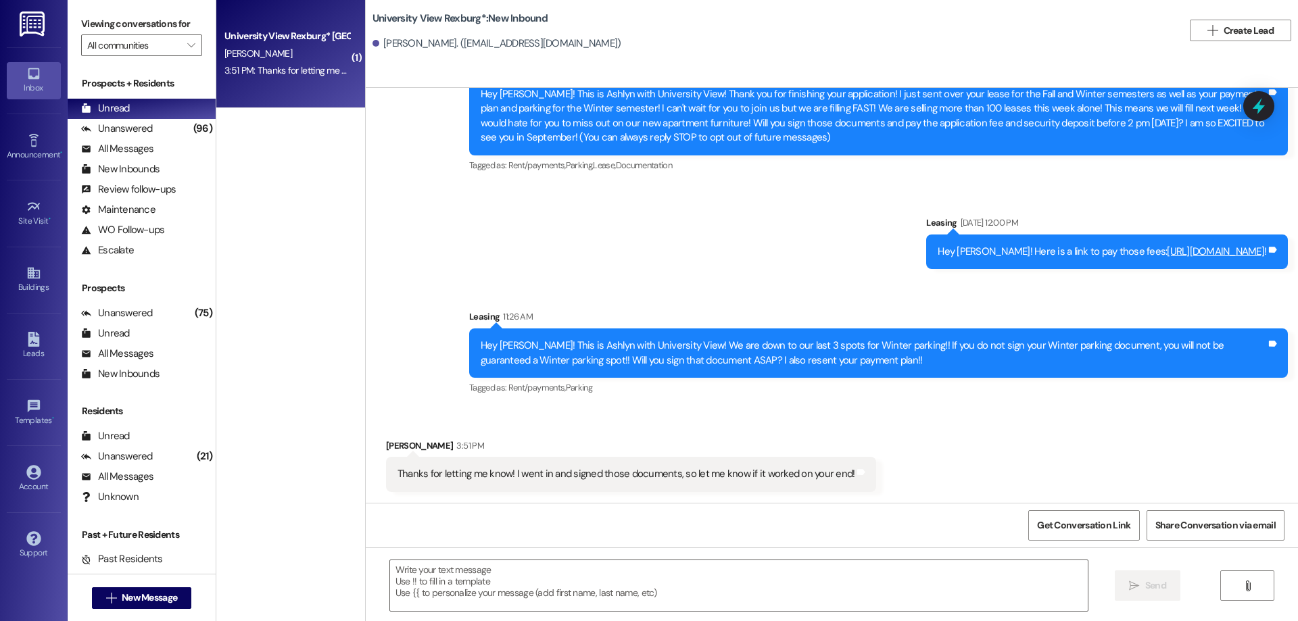
scroll to position [71, 0]
click at [469, 583] on textarea at bounding box center [739, 586] width 698 height 51
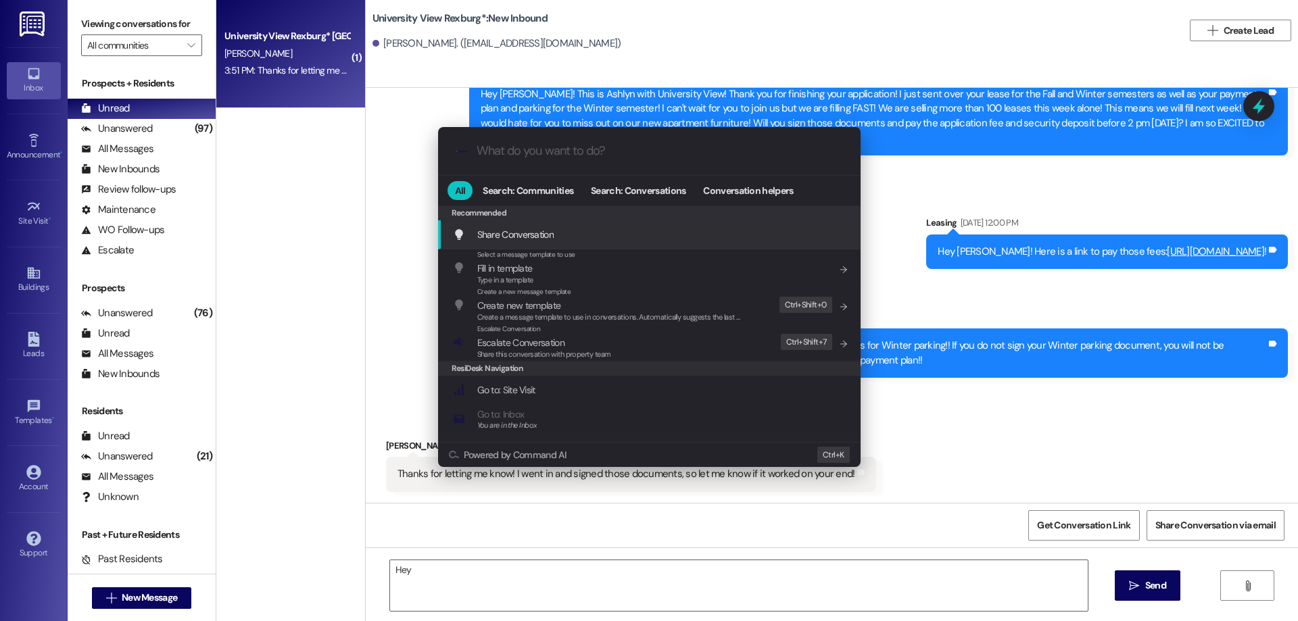
click at [970, 174] on div ".cls-1{fill:#0a055f;}.cls-2{fill:#0cc4c4;} resideskLogoBlueOrange All Search: C…" at bounding box center [649, 310] width 1298 height 621
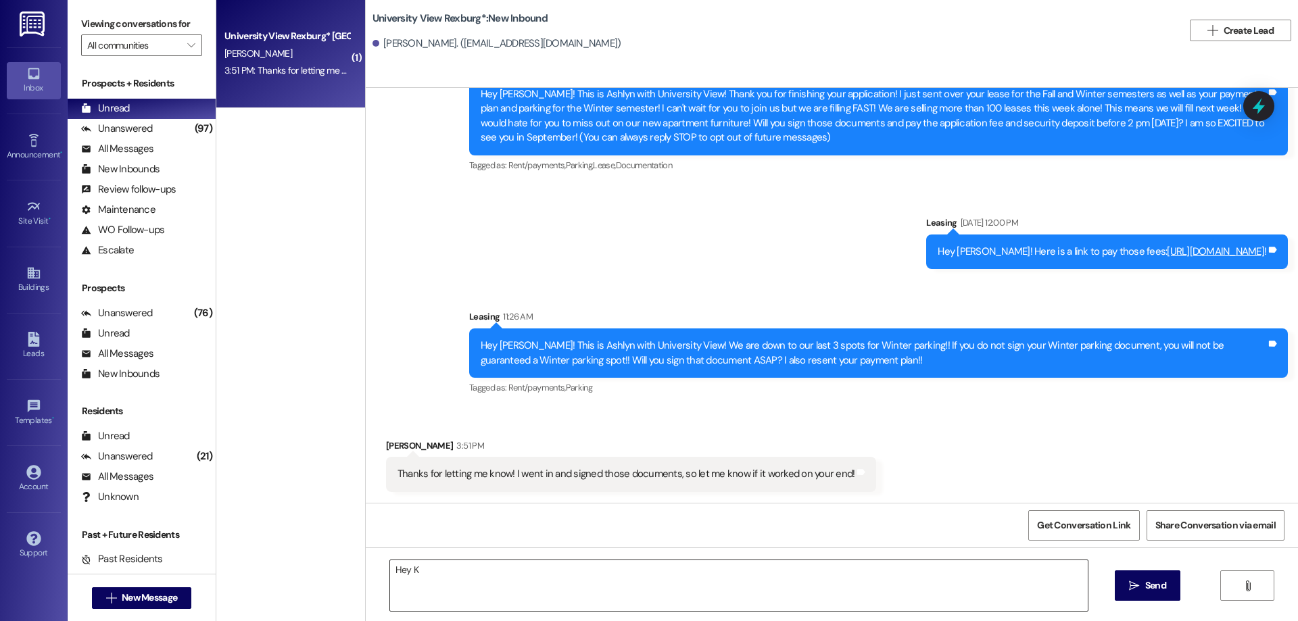
click at [440, 575] on textarea "Hey K" at bounding box center [739, 586] width 698 height 51
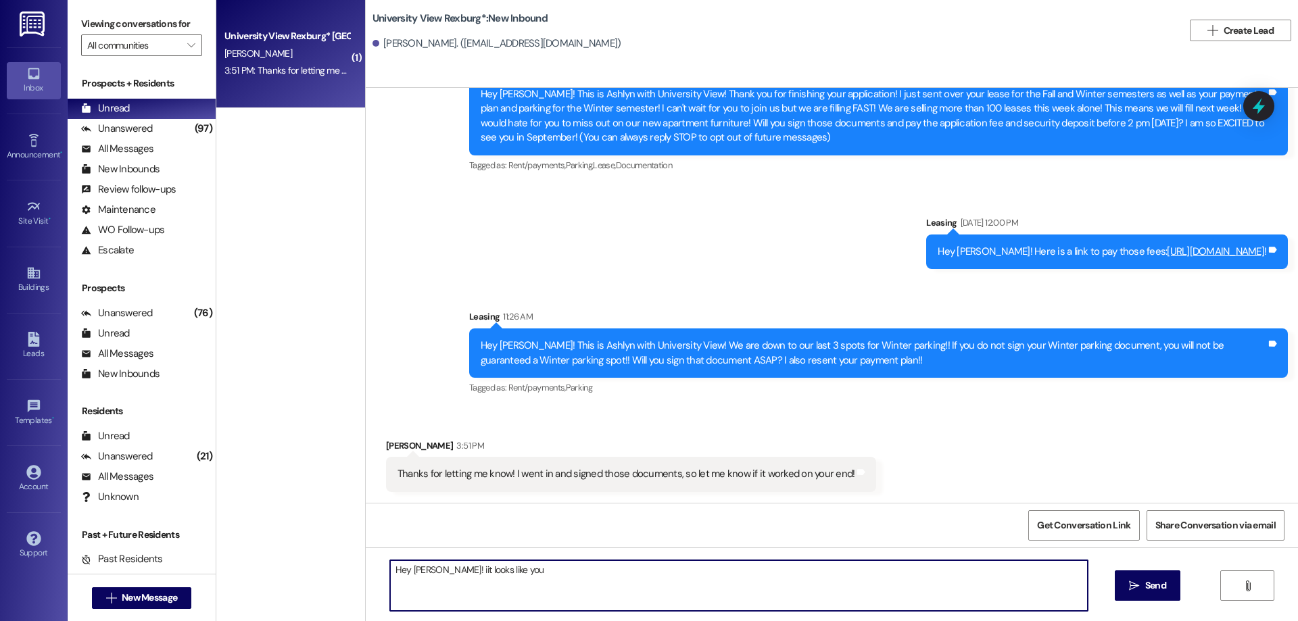
drag, startPoint x: 418, startPoint y: 567, endPoint x: 513, endPoint y: 582, distance: 96.6
click at [513, 582] on textarea "Hey [PERSON_NAME]! iit looks like you" at bounding box center [739, 586] width 698 height 51
click at [438, 572] on textarea "Hey [PERSON_NAME]! iit looks like you" at bounding box center [739, 586] width 698 height 51
click at [545, 568] on textarea "Hey [PERSON_NAME]! It looks like you" at bounding box center [739, 586] width 698 height 51
drag, startPoint x: 650, startPoint y: 573, endPoint x: 640, endPoint y: 567, distance: 11.5
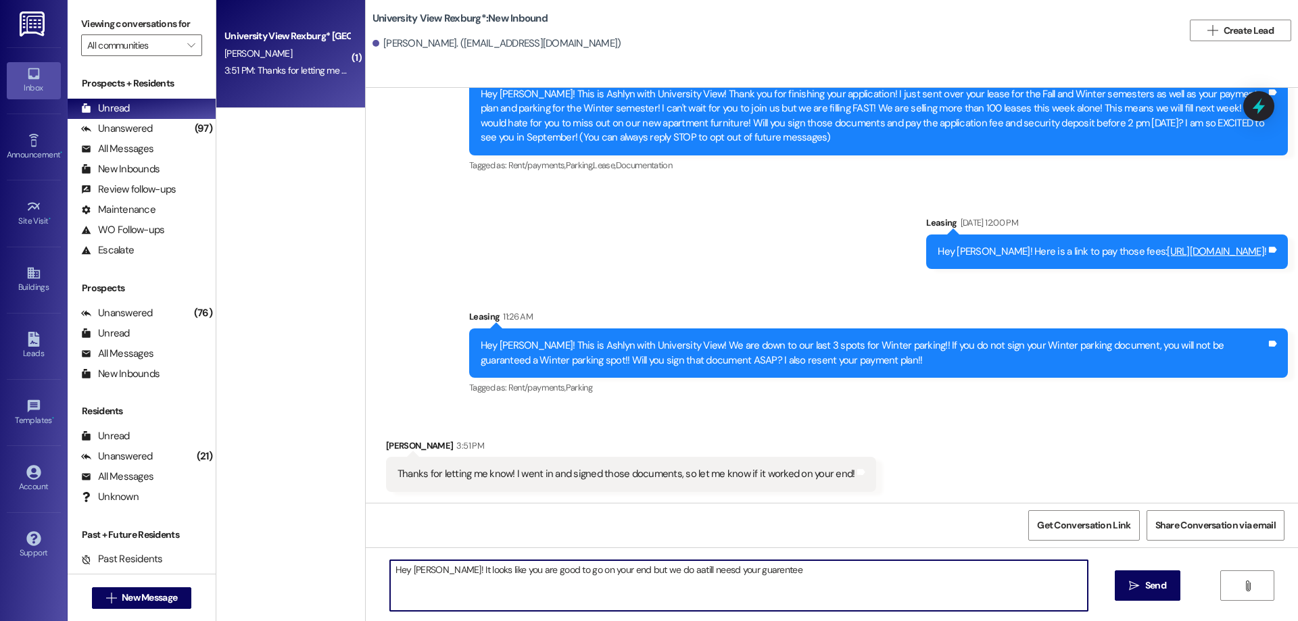
click at [637, 569] on textarea "Hey [PERSON_NAME]! It looks like you are good to go on your end but we do aatil…" at bounding box center [739, 586] width 698 height 51
click at [647, 575] on textarea "Hey [PERSON_NAME]! It looks like you are good to go on your end but we do aatil…" at bounding box center [739, 586] width 698 height 51
drag, startPoint x: 649, startPoint y: 575, endPoint x: 655, endPoint y: 590, distance: 16.7
click at [650, 578] on textarea "Hey [PERSON_NAME]! It looks like you are good to go on your end but we do aatil…" at bounding box center [739, 586] width 698 height 51
drag, startPoint x: 722, startPoint y: 571, endPoint x: 744, endPoint y: 617, distance: 51.7
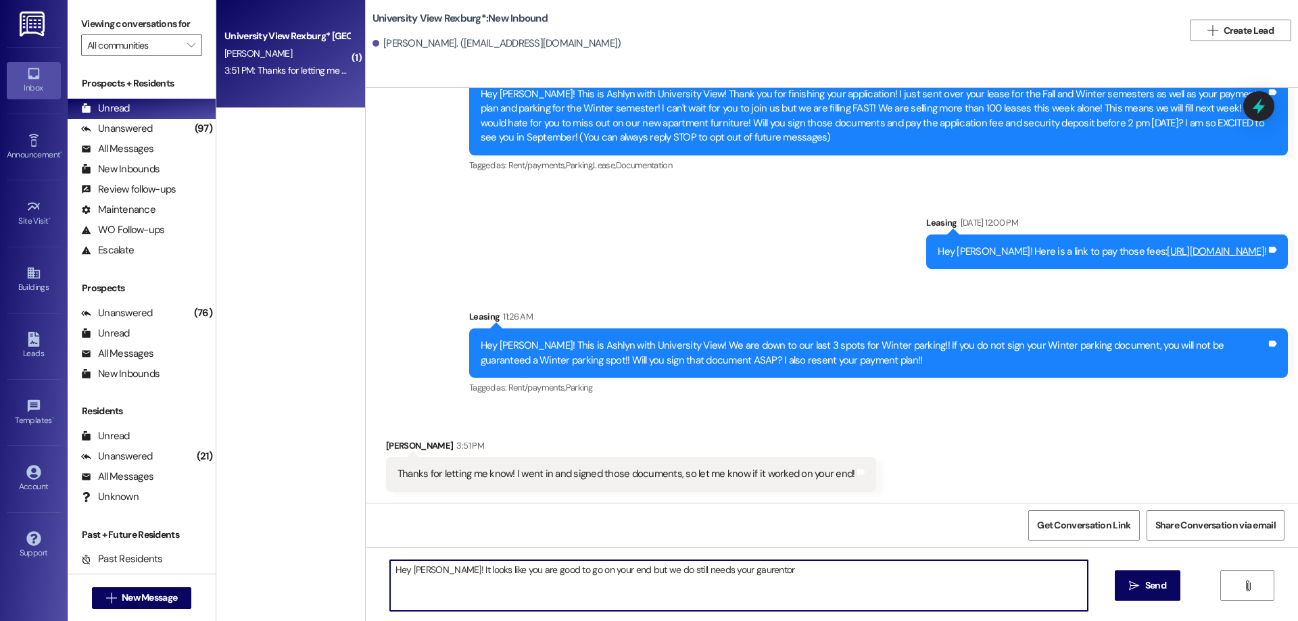
click at [730, 590] on textarea "Hey [PERSON_NAME]! It looks like you are good to go on your end but we do still…" at bounding box center [739, 586] width 698 height 51
click at [421, 572] on textarea "Hey [PERSON_NAME]! It looks like you are good to go on your end but we do still…" at bounding box center [739, 586] width 698 height 51
click at [743, 571] on textarea "Hey [PERSON_NAME]! It looks like you are good to go on your end but we do still…" at bounding box center [739, 586] width 698 height 51
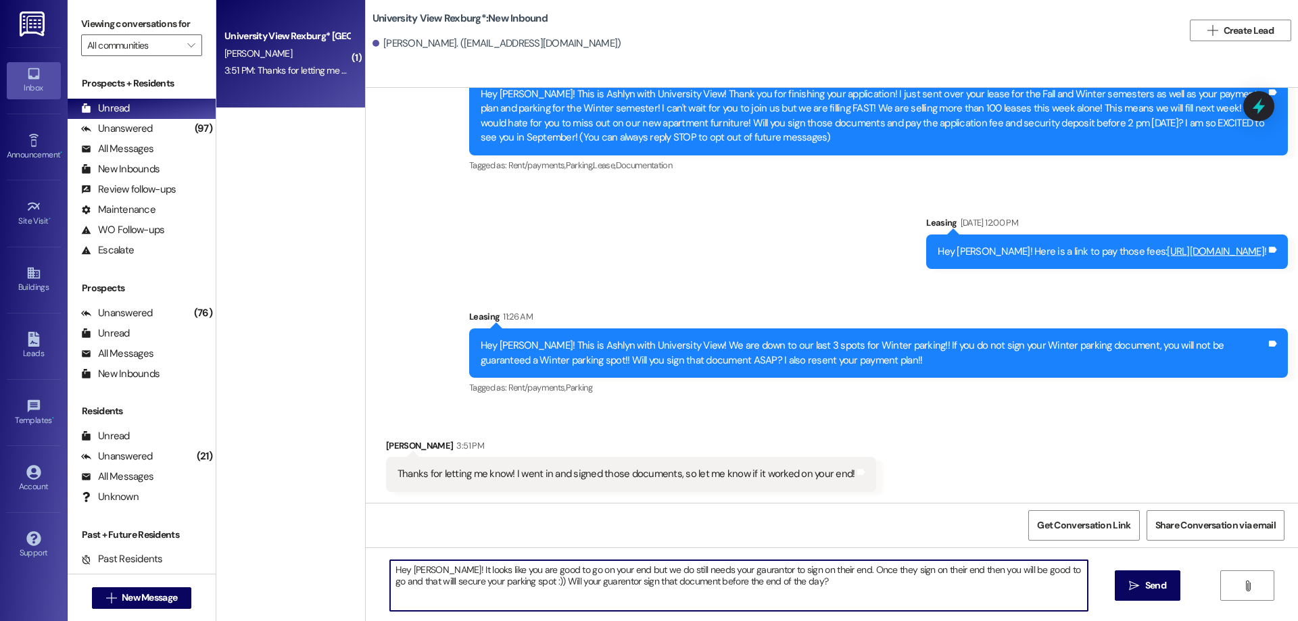
click at [764, 583] on textarea "Hey [PERSON_NAME]! It looks like you are good to go on your end but we do still…" at bounding box center [739, 586] width 698 height 51
click at [395, 580] on textarea "Hey [PERSON_NAME]! It looks like you are good to go on your end but we do still…" at bounding box center [739, 586] width 698 height 51
drag, startPoint x: 385, startPoint y: 571, endPoint x: 803, endPoint y: 612, distance: 420.6
click at [803, 612] on div "Hey [PERSON_NAME]! It looks like you are good to go on your end but we do still…" at bounding box center [739, 586] width 699 height 52
click at [427, 570] on textarea "Hey [PERSON_NAME]! It looks like you are good to go on your end but we do still…" at bounding box center [739, 586] width 698 height 51
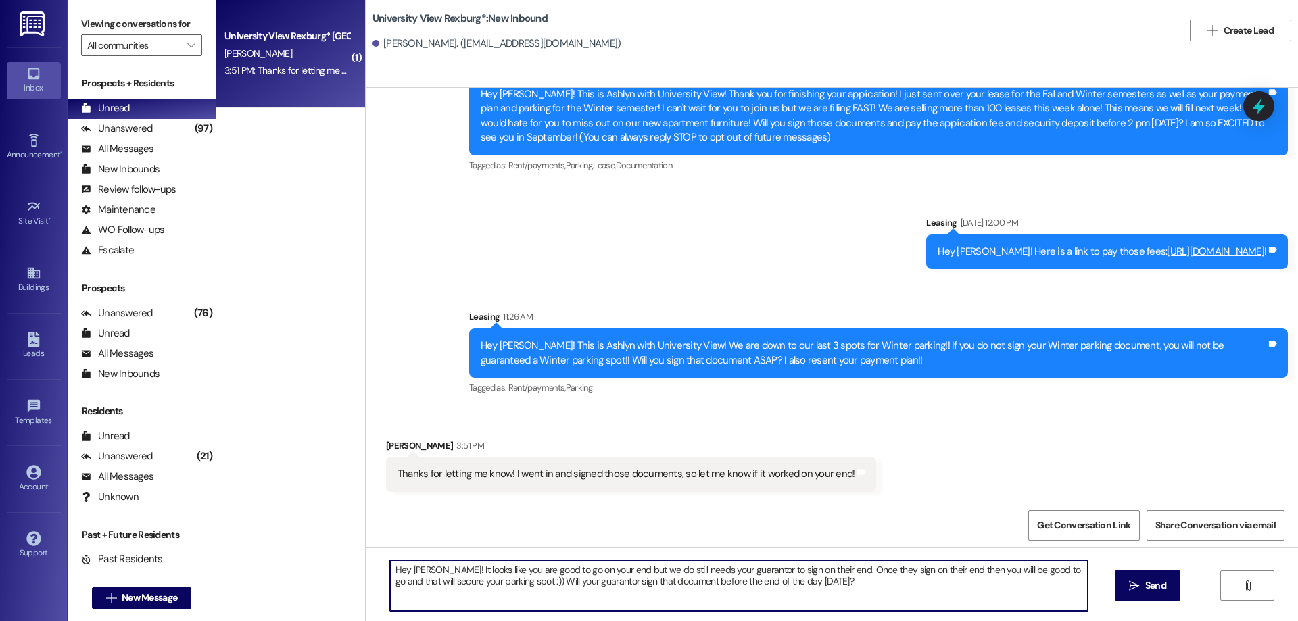
click at [429, 572] on textarea "Hey [PERSON_NAME]! It looks like you are good to go on your end but we do still…" at bounding box center [739, 586] width 698 height 51
click at [446, 571] on textarea "Hey [PERSON_NAME]! So It looks like you are good to go on your end but we do st…" at bounding box center [739, 586] width 698 height 51
click at [562, 571] on textarea "Hey [PERSON_NAME]! So it looks like you are good to go on your end but we do st…" at bounding box center [739, 586] width 698 height 51
drag, startPoint x: 588, startPoint y: 569, endPoint x: 597, endPoint y: 612, distance: 43.5
click at [588, 571] on textarea "Hey [PERSON_NAME]! So it looks like you are good on your end but we do still ne…" at bounding box center [739, 586] width 698 height 51
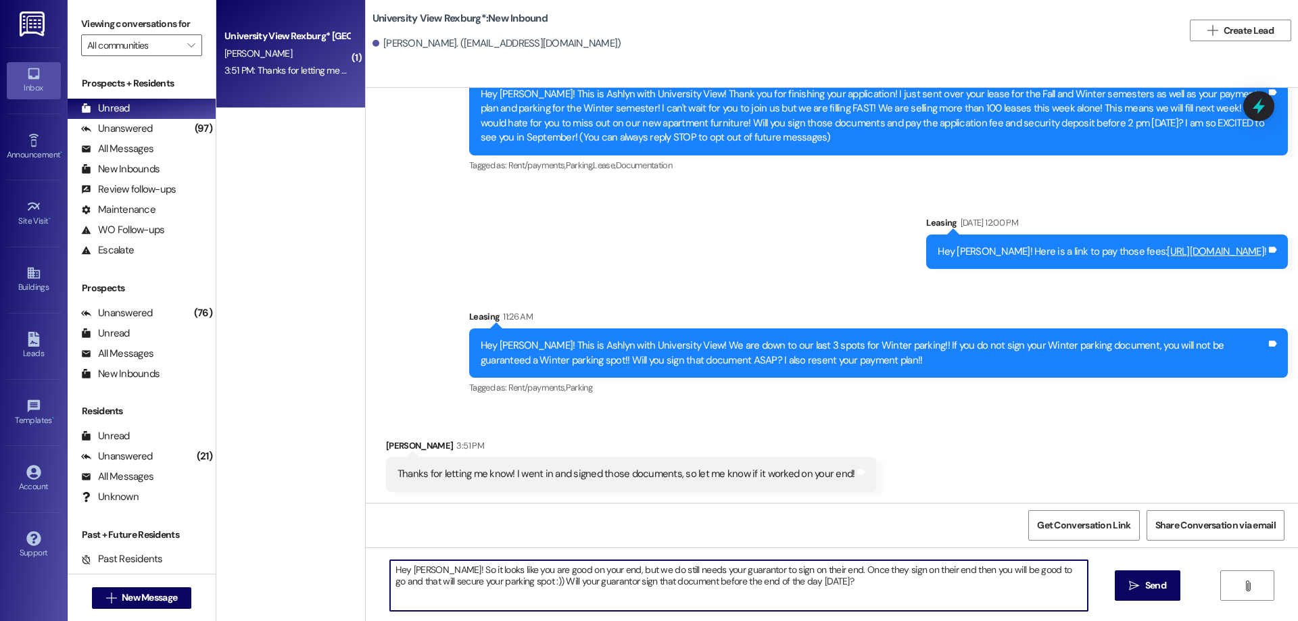
click at [928, 574] on textarea "Hey [PERSON_NAME]! So it looks like you are good on your end, but we do still n…" at bounding box center [739, 586] width 698 height 51
drag, startPoint x: 1050, startPoint y: 569, endPoint x: 1043, endPoint y: 588, distance: 20.5
click at [1049, 569] on textarea "Hey [PERSON_NAME]! So it looks like you are good on your end, but we do still n…" at bounding box center [739, 586] width 698 height 51
drag, startPoint x: 383, startPoint y: 567, endPoint x: 740, endPoint y: 648, distance: 366.0
click at [740, 621] on html "Inbox Go to Inbox Announcement • Send A Text Announcement Site Visit • Go to Si…" at bounding box center [649, 310] width 1298 height 621
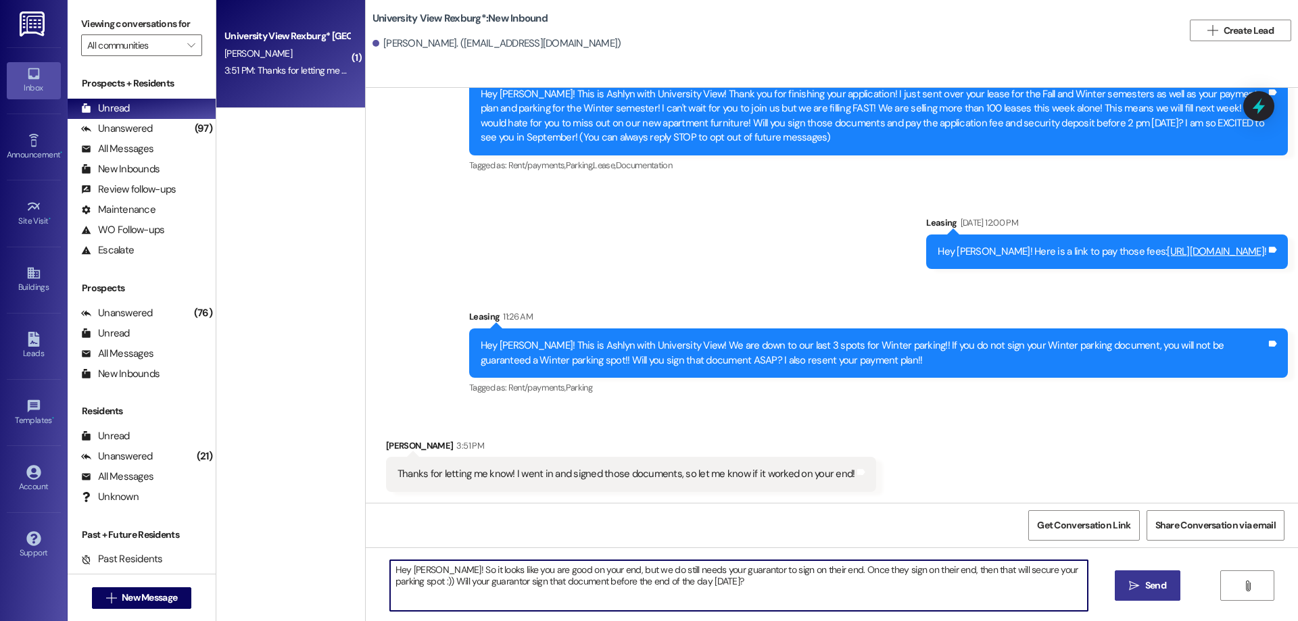
type textarea "Hey [PERSON_NAME]! So it looks like you are good on your end, but we do still n…"
click at [1140, 584] on span " Send" at bounding box center [1148, 586] width 43 height 14
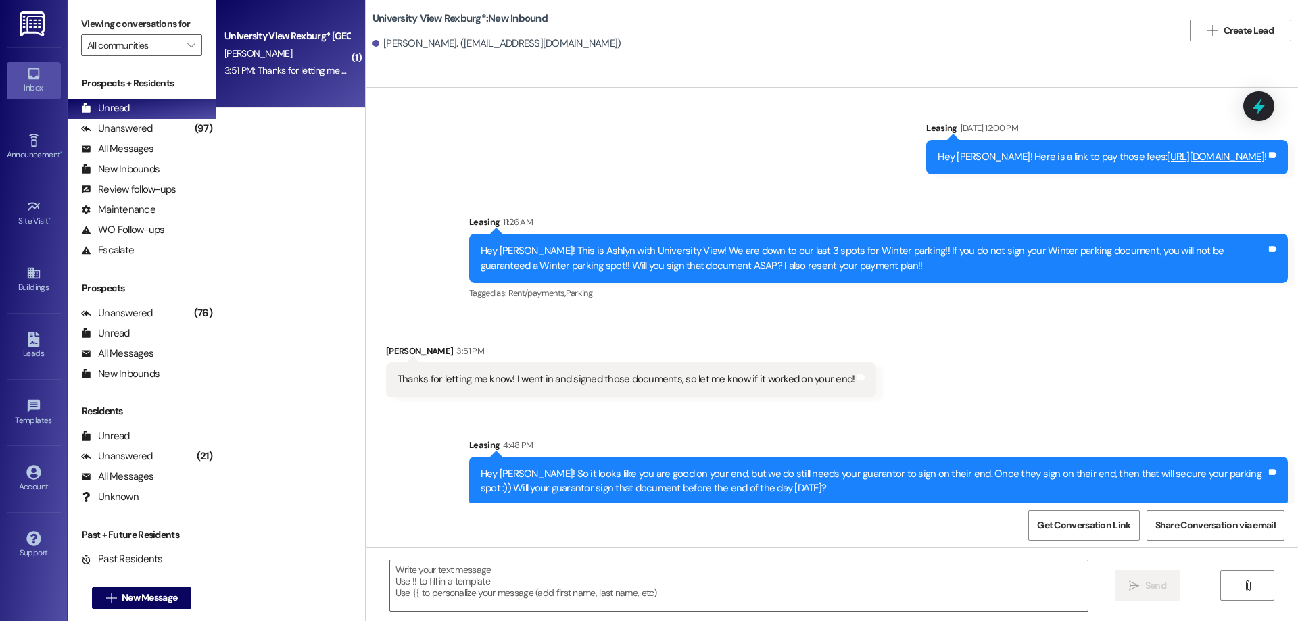
scroll to position [180, 0]
